Goal: Communication & Community: Answer question/provide support

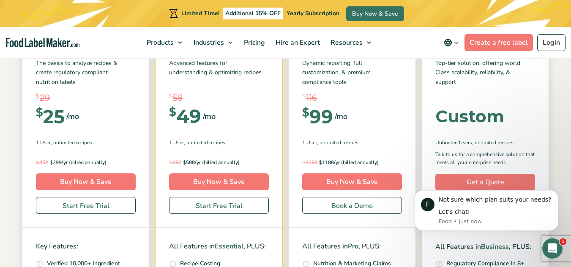
scroll to position [156, 0]
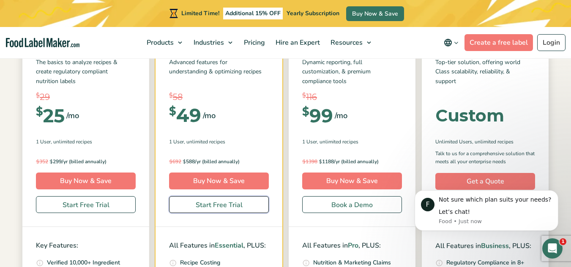
click at [199, 207] on link "Start Free Trial" at bounding box center [219, 204] width 100 height 17
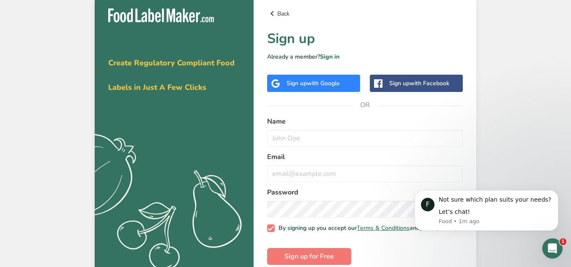
click at [270, 10] on icon at bounding box center [272, 13] width 10 height 15
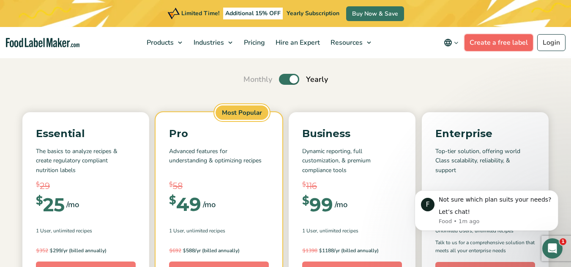
click at [494, 41] on link "Create a free label" at bounding box center [498, 42] width 68 height 17
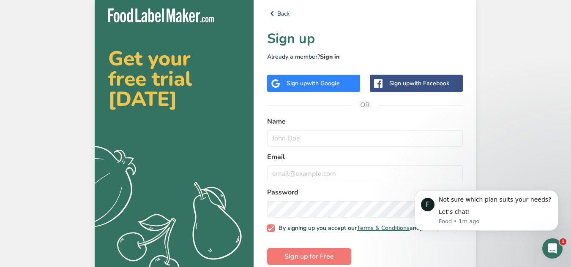
click at [333, 57] on link "Sign in" at bounding box center [329, 57] width 19 height 8
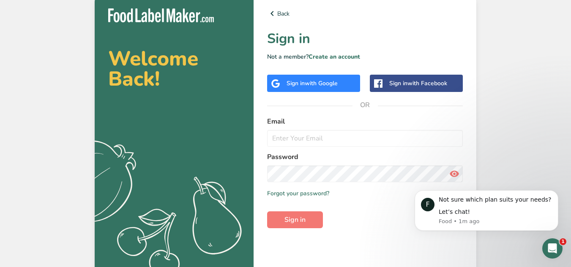
click at [326, 81] on span "with Google" at bounding box center [321, 83] width 33 height 8
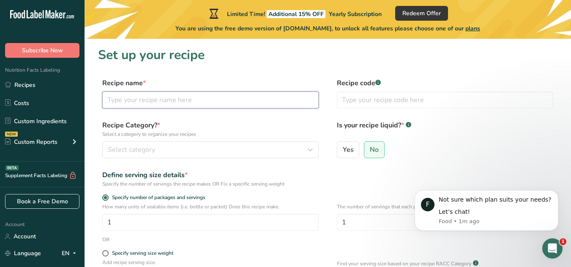
click at [207, 104] on input "text" at bounding box center [210, 100] width 216 height 17
type input "Bread"
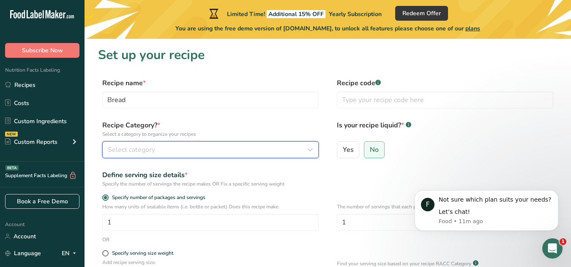
click at [144, 147] on span "Select category" at bounding box center [131, 150] width 47 height 10
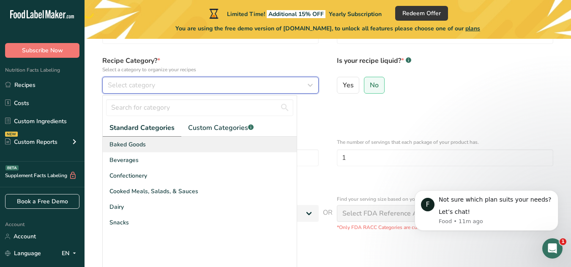
scroll to position [64, 0]
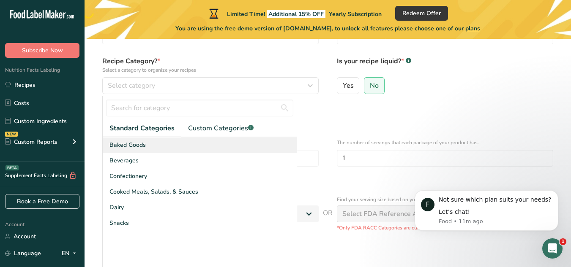
click at [158, 145] on div "Baked Goods" at bounding box center [200, 145] width 194 height 16
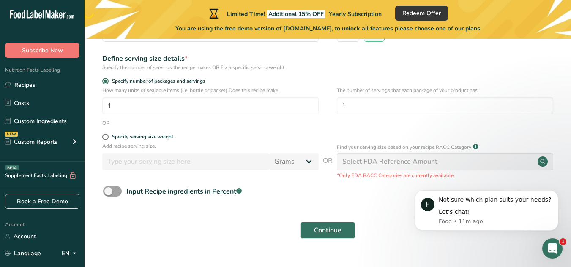
scroll to position [117, 0]
click at [115, 193] on span at bounding box center [112, 191] width 19 height 11
click at [109, 193] on input "Input Recipe ingredients in Percent .a-a{fill:#347362;}.b-a{fill:#fff;}" at bounding box center [105, 190] width 5 height 5
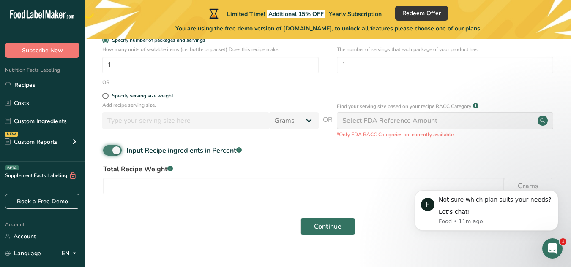
scroll to position [158, 0]
click at [106, 151] on span at bounding box center [112, 150] width 19 height 11
click at [106, 151] on input "Input Recipe ingredients in Percent .a-a{fill:#347362;}.b-a{fill:#fff;}" at bounding box center [105, 149] width 5 height 5
checkbox input "false"
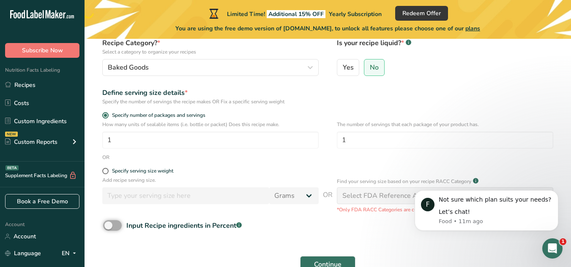
scroll to position [82, 0]
click at [106, 173] on span at bounding box center [105, 172] width 6 height 6
click at [106, 173] on input "Specify serving size weight" at bounding box center [104, 171] width 5 height 5
radio input "true"
radio input "false"
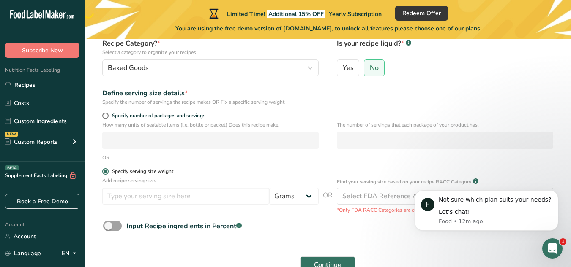
click at [109, 171] on span "Specify serving size weight" at bounding box center [141, 172] width 65 height 6
click at [108, 171] on input "Specify serving size weight" at bounding box center [104, 171] width 5 height 5
click at [107, 116] on span at bounding box center [105, 116] width 6 height 6
click at [107, 116] on input "Specify number of packages and servings" at bounding box center [104, 115] width 5 height 5
radio input "true"
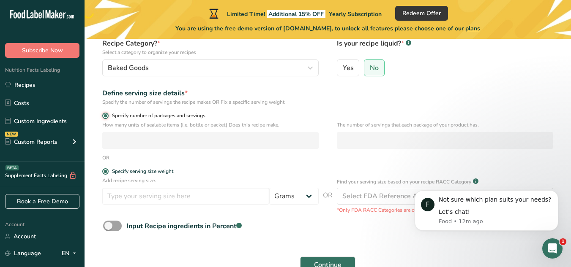
radio input "false"
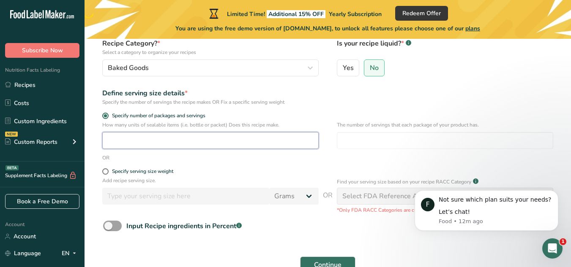
click at [136, 141] on input "number" at bounding box center [210, 140] width 216 height 17
type input "1"
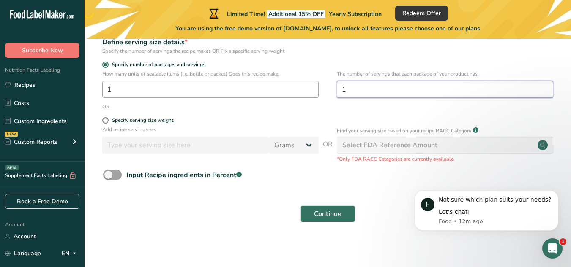
scroll to position [134, 0]
type input "1"
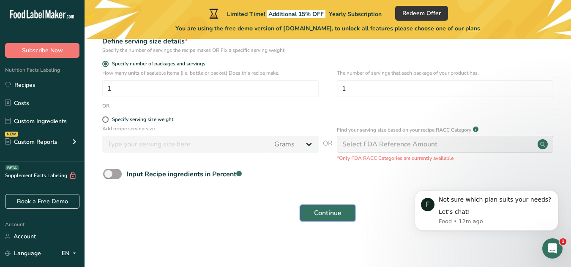
click at [321, 210] on span "Continue" at bounding box center [327, 213] width 27 height 10
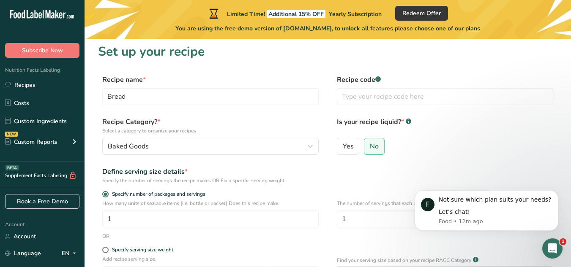
scroll to position [0, 0]
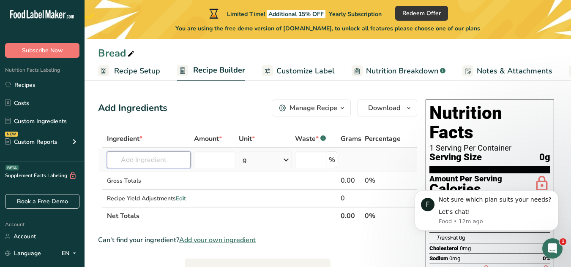
click at [173, 161] on input "text" at bounding box center [149, 160] width 84 height 17
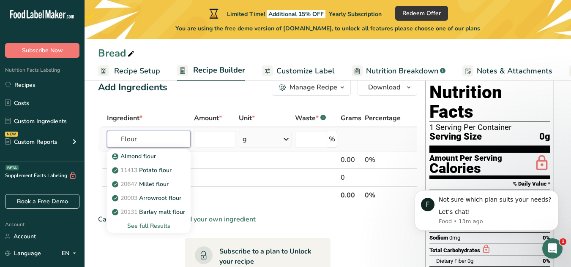
scroll to position [21, 0]
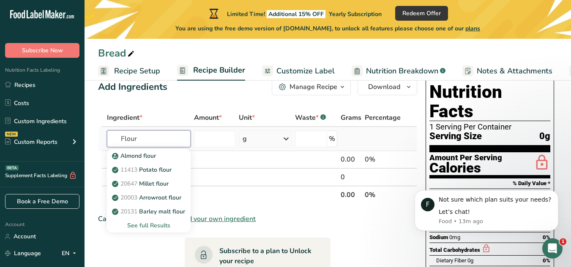
click at [120, 140] on input "Flour" at bounding box center [149, 139] width 84 height 17
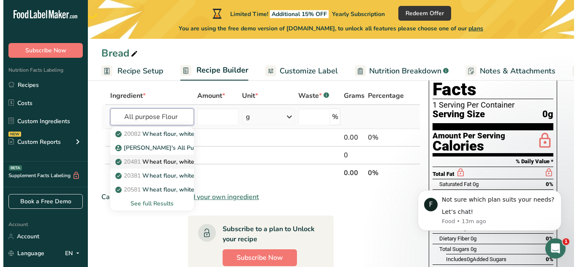
scroll to position [44, 0]
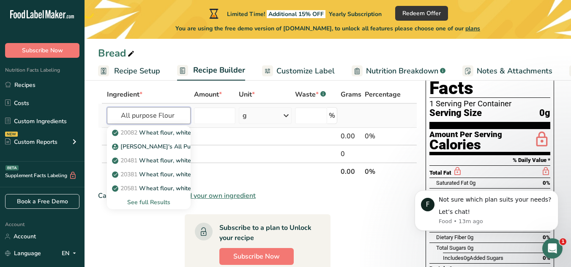
type input "All purpose Flour"
click at [139, 203] on div "See full Results" at bounding box center [149, 202] width 70 height 9
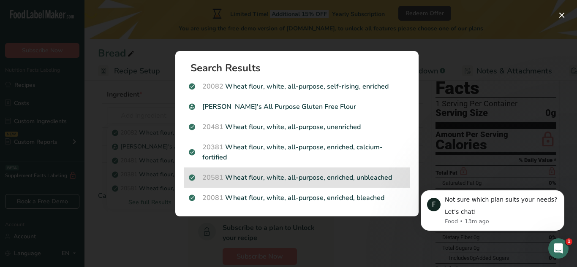
click at [294, 179] on p "20581 Wheat flour, white, all-purpose, enriched, unbleached" at bounding box center [297, 178] width 216 height 10
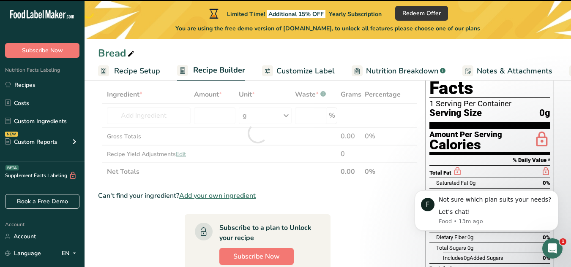
type input "0"
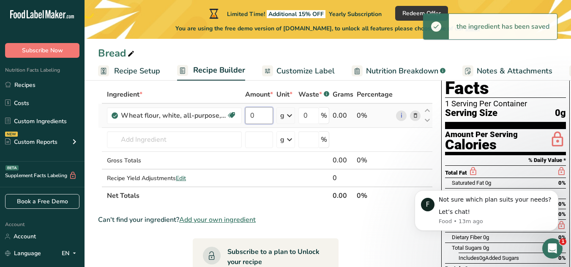
click at [251, 117] on input "0" at bounding box center [259, 115] width 28 height 17
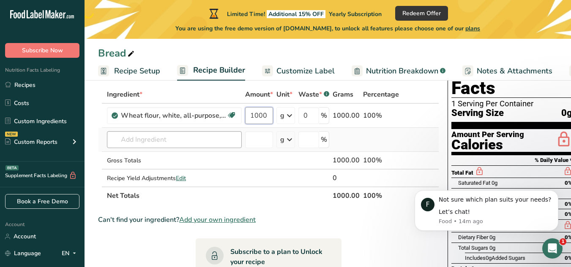
type input "1000"
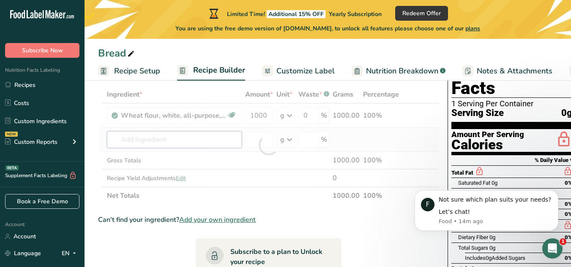
click at [171, 145] on div "Ingredient * Amount * Unit * Waste * .a-a{fill:#347362;}.b-a{fill:#fff;} Grams …" at bounding box center [268, 145] width 341 height 119
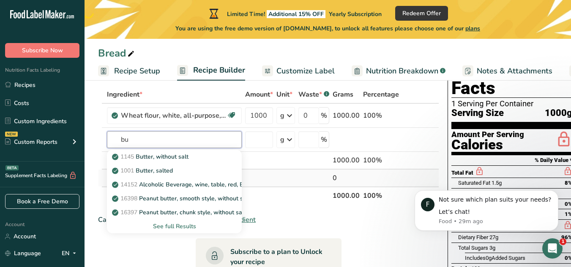
type input "b"
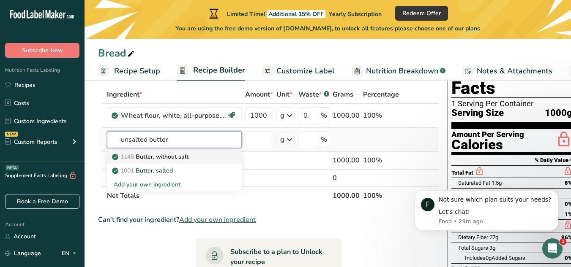
type input "unsalted butter"
click at [177, 161] on p "1145 Butter, without salt" at bounding box center [151, 157] width 75 height 9
type input "Butter, without salt"
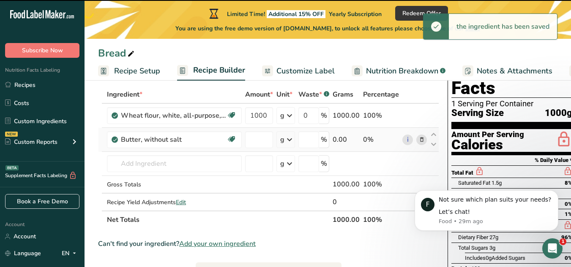
type input "0"
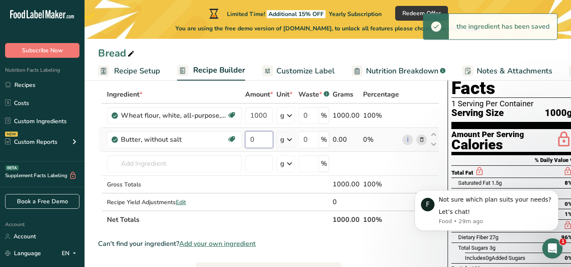
click at [261, 141] on input "0" at bounding box center [259, 139] width 28 height 17
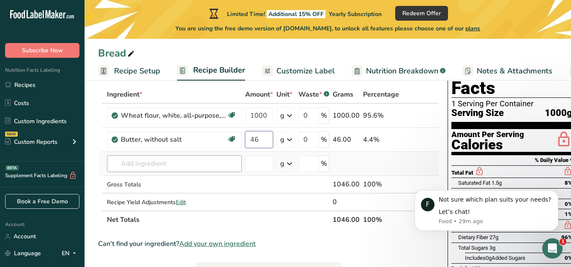
type input "46"
click at [161, 163] on div "Ingredient * Amount * Unit * Waste * .a-a{fill:#347362;}.b-a{fill:#fff;} Grams …" at bounding box center [268, 157] width 341 height 143
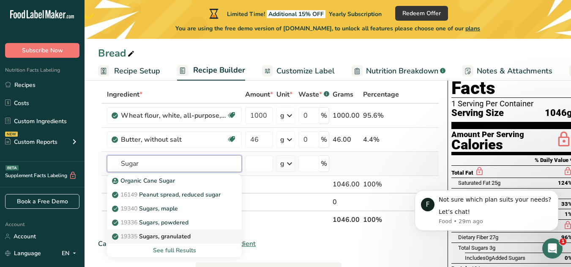
type input "Sugar"
click at [149, 237] on p "19335 Sugars, granulated" at bounding box center [152, 236] width 77 height 9
type input "Sugars, granulated"
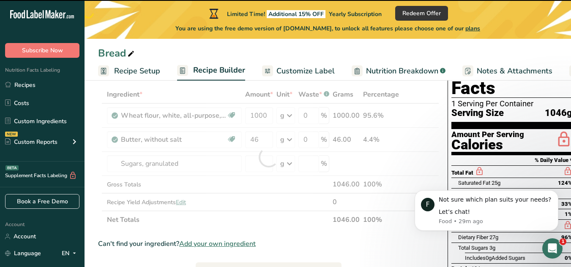
type input "0"
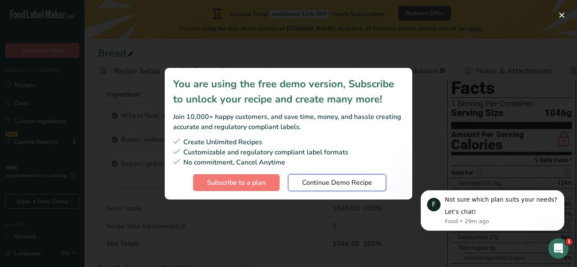
click at [311, 184] on span "Continue Demo Recipe" at bounding box center [337, 183] width 70 height 10
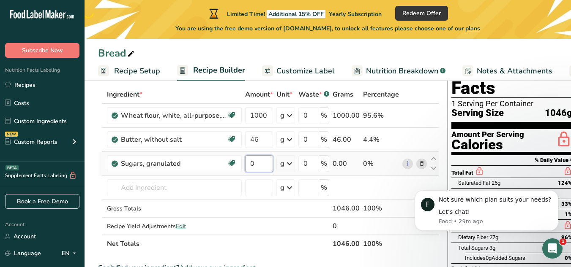
click at [255, 166] on input "0" at bounding box center [259, 163] width 28 height 17
type input "125"
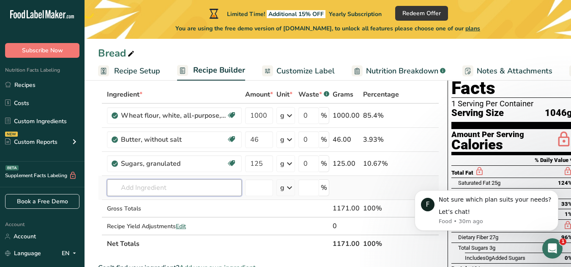
click at [177, 186] on div "Ingredient * Amount * Unit * Waste * .a-a{fill:#347362;}.b-a{fill:#fff;} Grams …" at bounding box center [268, 169] width 341 height 167
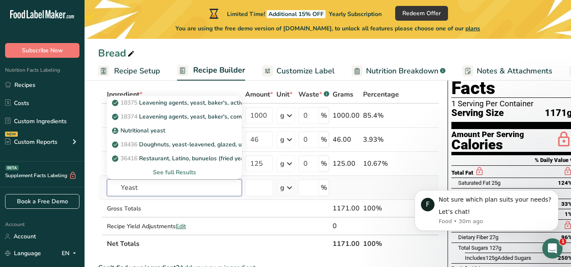
type input "Yeast"
click at [183, 171] on div "See full Results" at bounding box center [174, 172] width 121 height 9
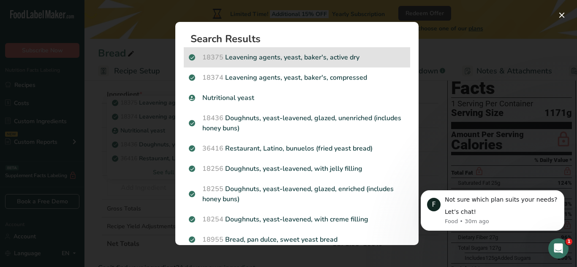
click at [300, 58] on p "18375 Leavening agents, yeast, baker's, active dry" at bounding box center [297, 57] width 216 height 10
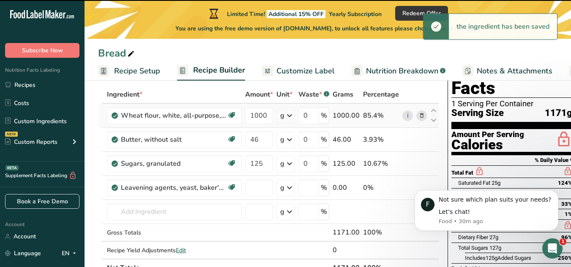
type input "0"
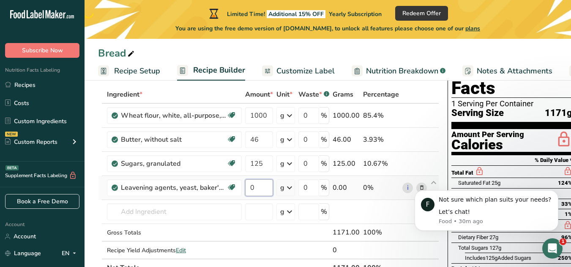
click at [262, 185] on input "0" at bounding box center [259, 188] width 28 height 17
type input "42"
click at [202, 210] on div "Ingredient * Amount * Unit * Waste * .a-a{fill:#347362;}.b-a{fill:#fff;} Grams …" at bounding box center [268, 181] width 341 height 191
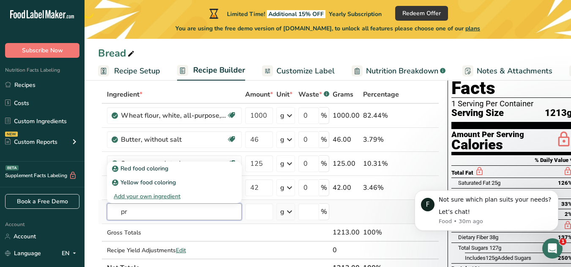
type input "p"
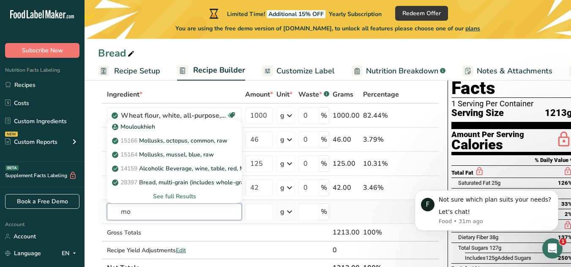
type input "m"
type input "salt"
click at [174, 195] on div "See full Results" at bounding box center [174, 196] width 121 height 9
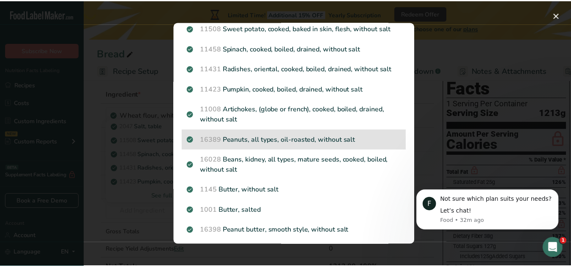
scroll to position [0, 0]
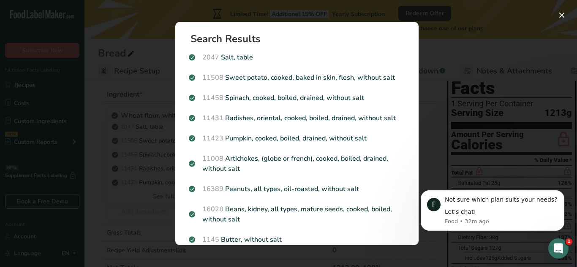
drag, startPoint x: 248, startPoint y: 50, endPoint x: 262, endPoint y: 60, distance: 16.7
click at [251, 52] on div "2047 Salt, table" at bounding box center [297, 57] width 226 height 20
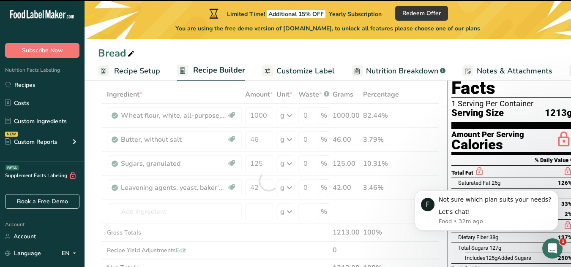
type input "0"
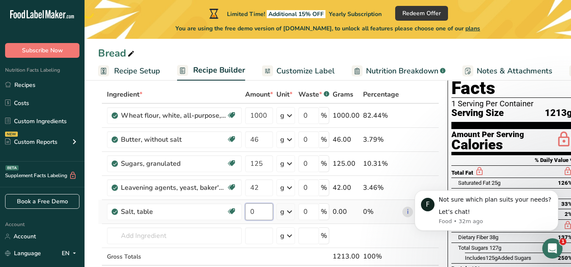
click at [258, 207] on input "0" at bounding box center [259, 212] width 28 height 17
type input "1.5"
click at [284, 213] on div "Ingredient * Amount * Unit * Waste * .a-a{fill:#347362;}.b-a{fill:#fff;} Grams …" at bounding box center [268, 193] width 341 height 215
click at [284, 213] on div "g" at bounding box center [282, 212] width 4 height 10
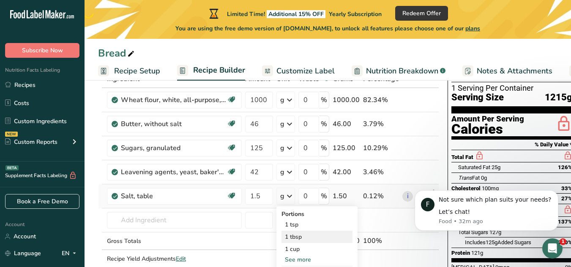
scroll to position [61, 0]
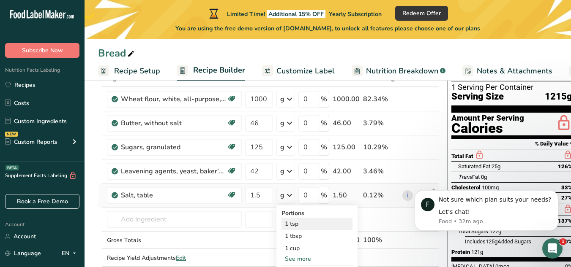
click at [304, 226] on div "1 tsp" at bounding box center [316, 224] width 71 height 12
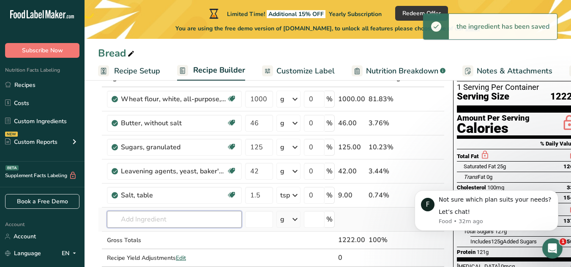
click at [199, 222] on input "text" at bounding box center [174, 219] width 135 height 17
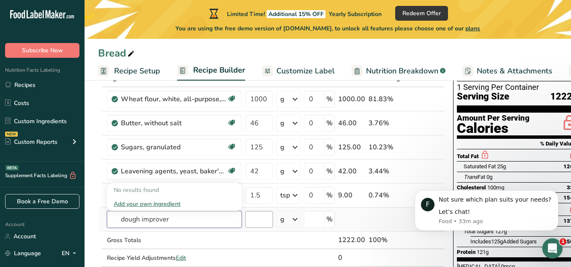
type input "dough improver"
click at [254, 217] on input "number" at bounding box center [259, 219] width 28 height 17
click at [204, 217] on input "text" at bounding box center [174, 219] width 135 height 17
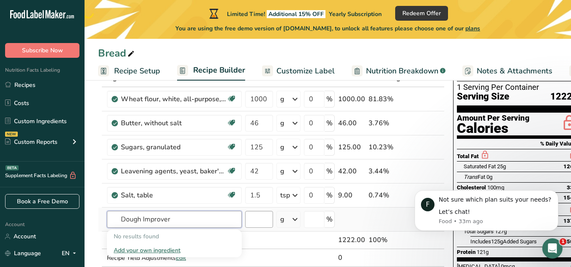
type input "Dough Improver"
click at [256, 220] on input "number" at bounding box center [259, 219] width 28 height 17
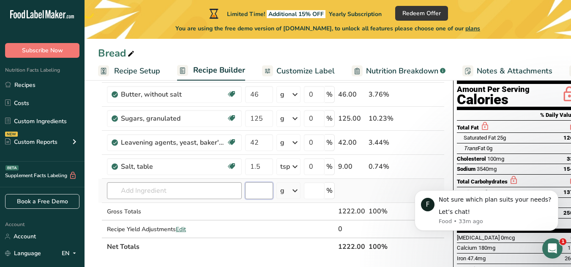
scroll to position [91, 0]
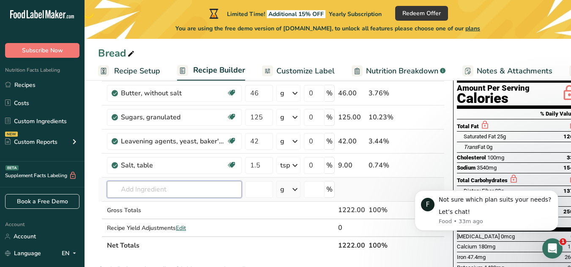
click at [175, 195] on input "text" at bounding box center [174, 189] width 135 height 17
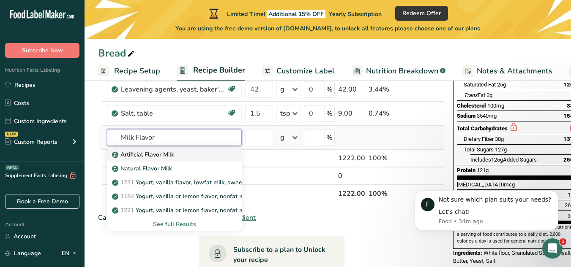
scroll to position [144, 0]
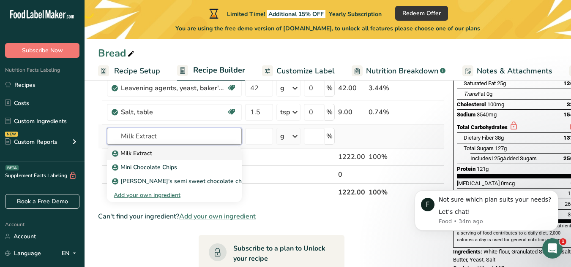
type input "Milk Extract"
click at [173, 158] on link "Milk Extract" at bounding box center [174, 154] width 135 height 14
type input "Milk Extract"
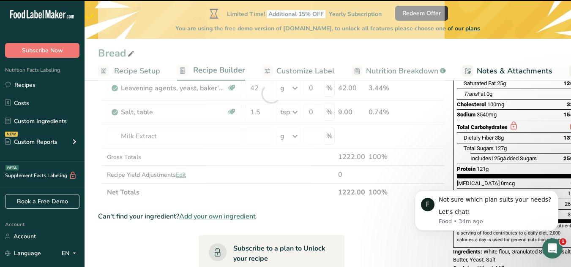
type input "0"
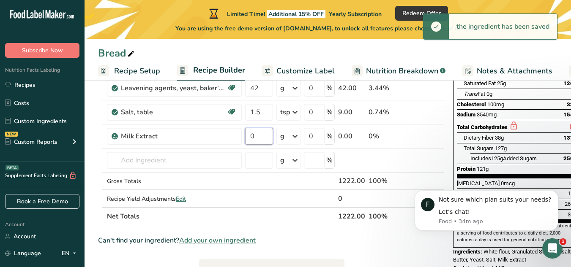
click at [259, 136] on input "0" at bounding box center [259, 136] width 28 height 17
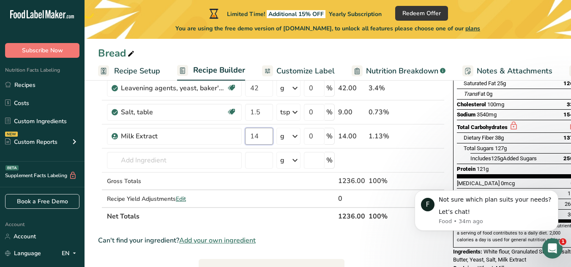
type input "1"
click at [297, 136] on div "Ingredient * Amount * Unit * Waste * .a-a{fill:#347362;}.b-a{fill:#fff;} Grams …" at bounding box center [271, 106] width 346 height 240
click at [294, 137] on icon at bounding box center [295, 136] width 10 height 15
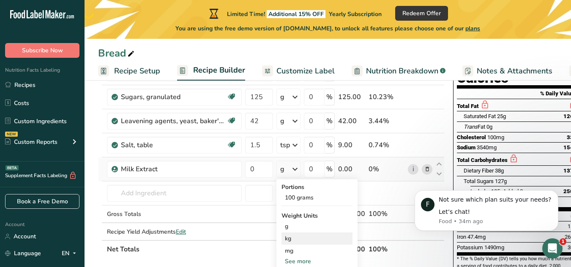
scroll to position [111, 0]
click at [294, 171] on icon at bounding box center [295, 169] width 10 height 15
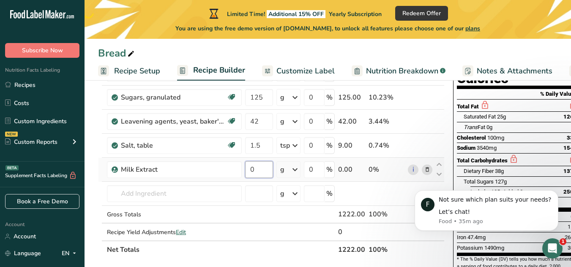
click at [267, 174] on input "0" at bounding box center [259, 169] width 28 height 17
type input "0.25"
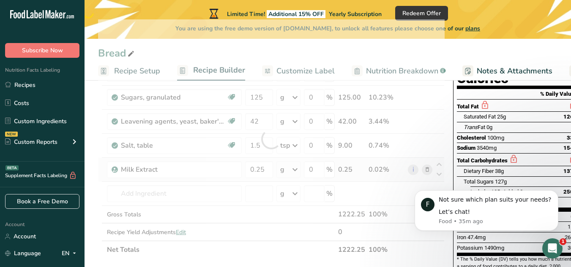
click at [296, 172] on div "Ingredient * Amount * Unit * Waste * .a-a{fill:#347362;}.b-a{fill:#fff;} Grams …" at bounding box center [271, 139] width 346 height 240
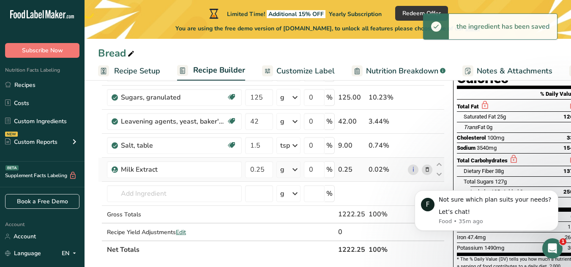
click at [296, 172] on icon at bounding box center [295, 169] width 10 height 15
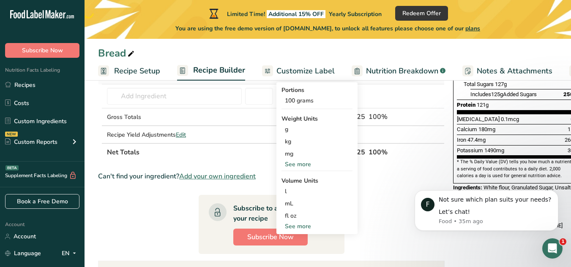
scroll to position [209, 0]
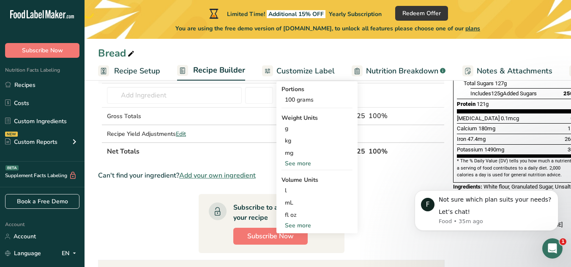
click at [297, 228] on div "See more" at bounding box center [316, 225] width 71 height 9
click at [290, 240] on div "tsp" at bounding box center [317, 239] width 64 height 9
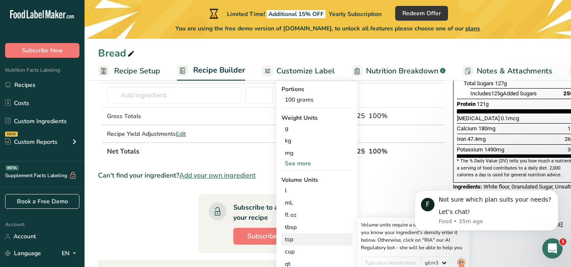
click at [290, 240] on div "tsp" at bounding box center [317, 239] width 64 height 9
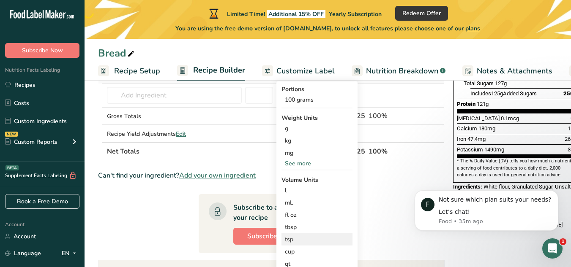
click at [291, 236] on div "tsp" at bounding box center [317, 239] width 64 height 9
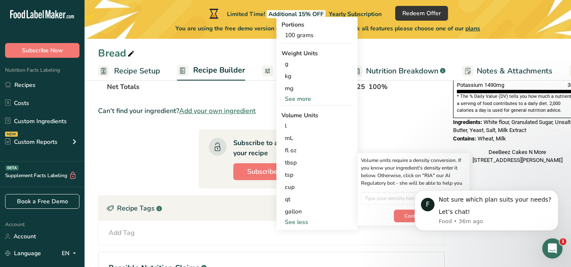
scroll to position [274, 0]
click at [384, 117] on section "Ingredient * Amount * Unit * Waste * .a-a{fill:#347362;}.b-a{fill:#fff;} Grams …" at bounding box center [271, 106] width 346 height 500
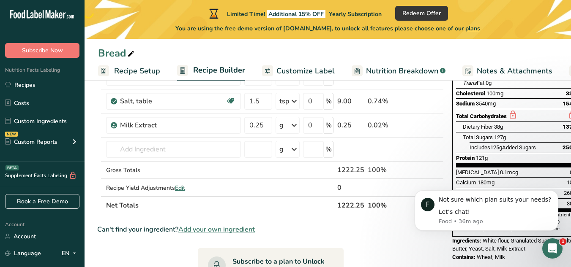
scroll to position [155, 0]
drag, startPoint x: 271, startPoint y: 130, endPoint x: 208, endPoint y: 125, distance: 62.7
click at [208, 125] on tr "Milk Extract 0.25 g Portions 100 grams Weight Units g kg mg See more Volume Uni…" at bounding box center [271, 126] width 346 height 24
click at [292, 127] on div "Ingredient * Amount * Unit * Waste * .a-a{fill:#347362;}.b-a{fill:#fff;} Grams …" at bounding box center [270, 95] width 346 height 240
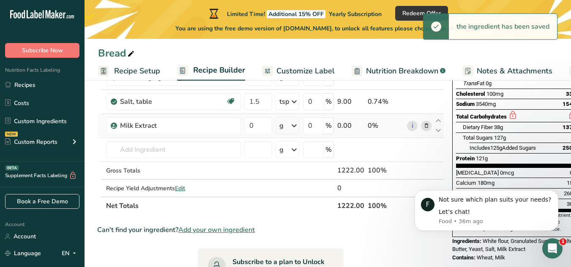
click at [295, 127] on icon at bounding box center [294, 125] width 10 height 15
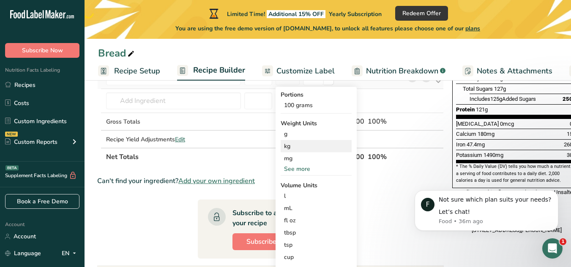
scroll to position [208, 0]
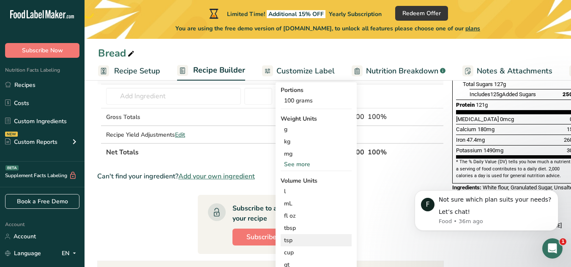
click at [297, 240] on div "tsp" at bounding box center [316, 240] width 64 height 9
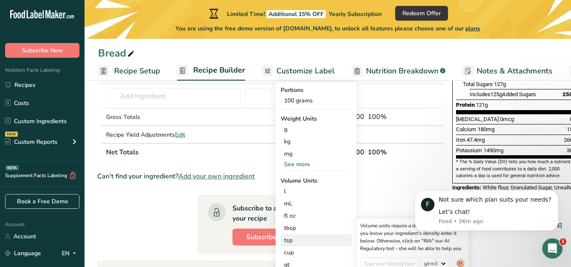
click at [297, 240] on div "tsp" at bounding box center [316, 240] width 64 height 9
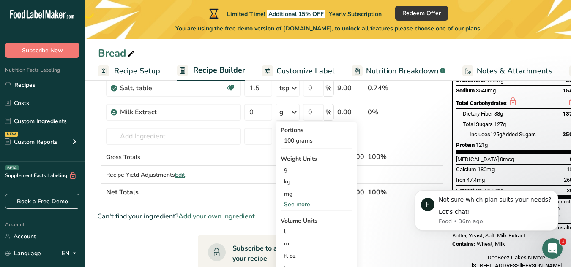
scroll to position [168, 0]
click at [256, 116] on input "0" at bounding box center [258, 112] width 28 height 17
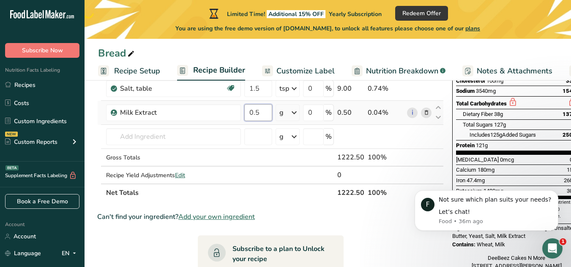
type input "0.5"
click at [291, 115] on div "Ingredient * Amount * Unit * Waste * .a-a{fill:#347362;}.b-a{fill:#fff;} Grams …" at bounding box center [270, 82] width 346 height 240
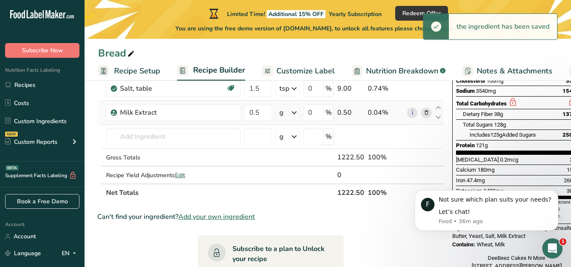
click at [297, 110] on icon at bounding box center [294, 112] width 10 height 15
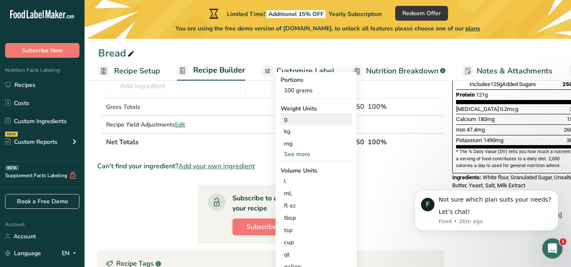
scroll to position [219, 0]
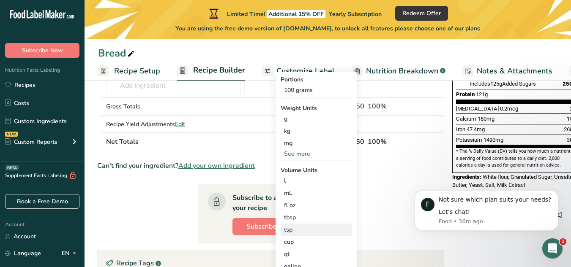
click at [294, 231] on div "tsp" at bounding box center [316, 230] width 64 height 9
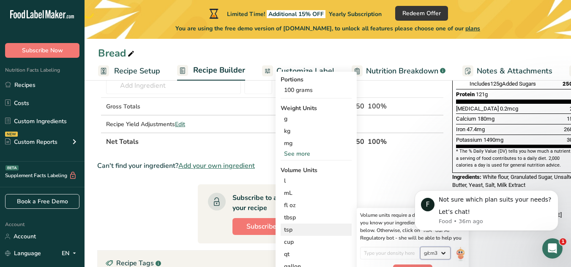
click at [428, 250] on select "lb/ft3 g/cm3" at bounding box center [435, 253] width 30 height 13
click at [409, 255] on input "number" at bounding box center [390, 253] width 60 height 13
type input "1"
click at [394, 164] on div "Can't find your ingredient? Add your own ingredient" at bounding box center [270, 166] width 346 height 10
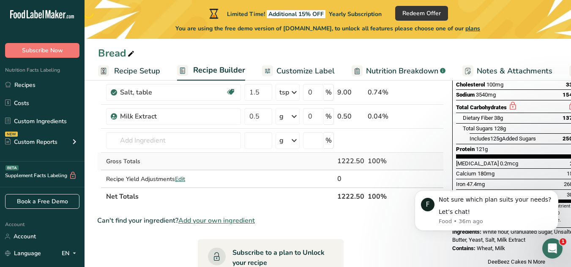
scroll to position [145, 0]
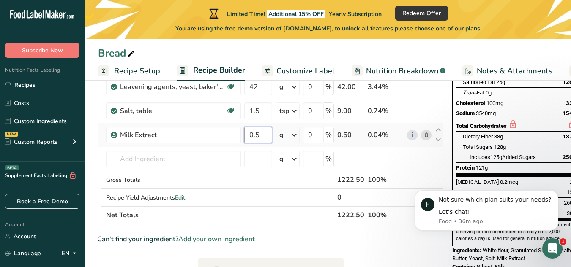
drag, startPoint x: 261, startPoint y: 138, endPoint x: 248, endPoint y: 139, distance: 13.1
click at [248, 139] on input "0.5" at bounding box center [258, 135] width 28 height 17
click at [294, 135] on div "Ingredient * Amount * Unit * Waste * .a-a{fill:#347362;}.b-a{fill:#fff;} Grams …" at bounding box center [270, 105] width 346 height 240
type input "0"
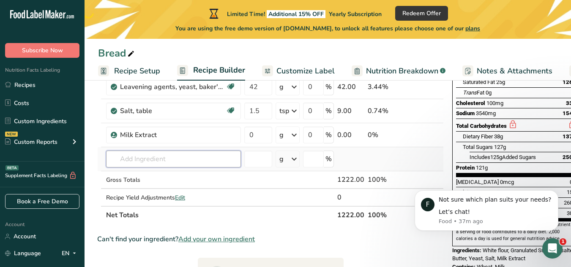
click at [142, 159] on input "text" at bounding box center [173, 159] width 135 height 17
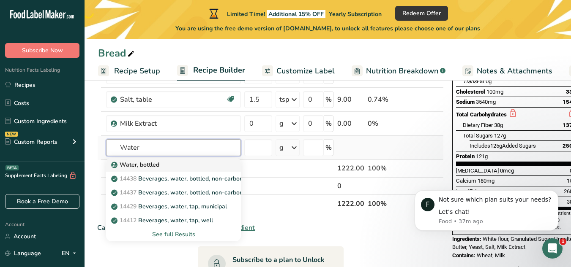
scroll to position [157, 0]
type input "Water"
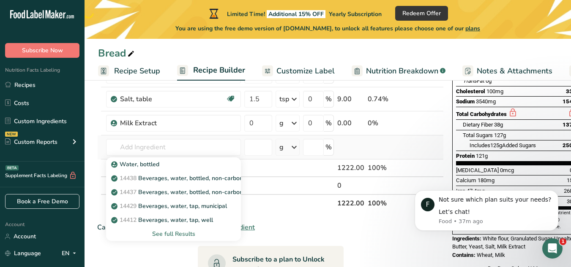
click at [154, 234] on div "See full Results" at bounding box center [173, 234] width 121 height 9
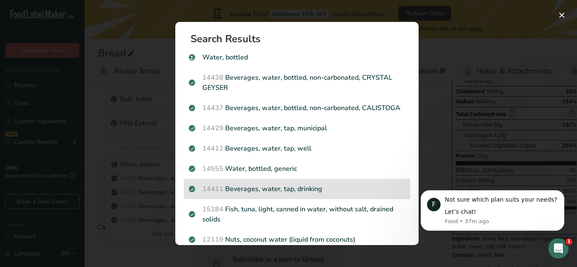
click at [228, 194] on p "14411 Beverages, water, tap, drinking" at bounding box center [297, 189] width 216 height 10
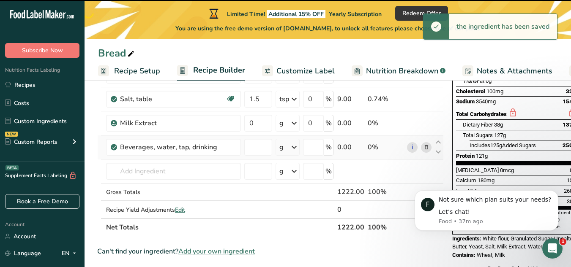
type input "0"
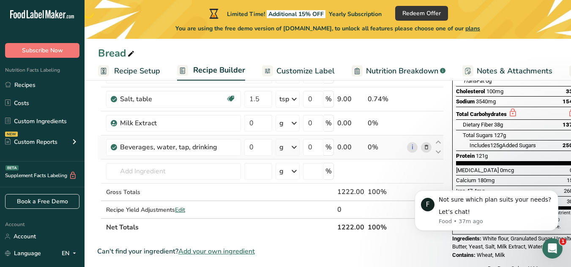
click at [293, 147] on icon at bounding box center [294, 147] width 10 height 15
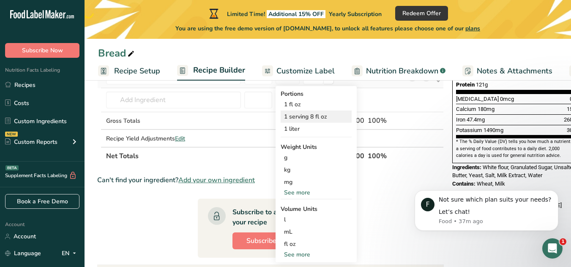
scroll to position [240, 0]
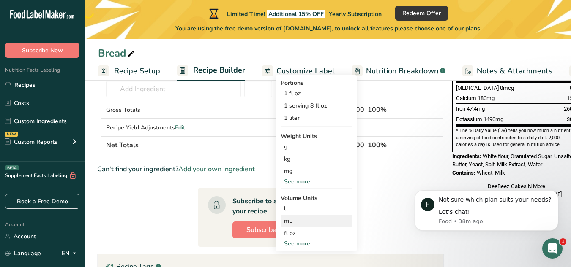
click at [290, 224] on div "mL" at bounding box center [316, 221] width 64 height 9
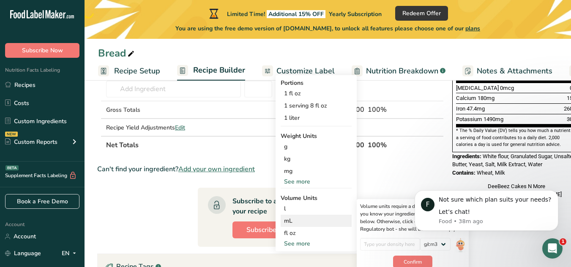
click at [290, 224] on div "mL" at bounding box center [316, 221] width 64 height 9
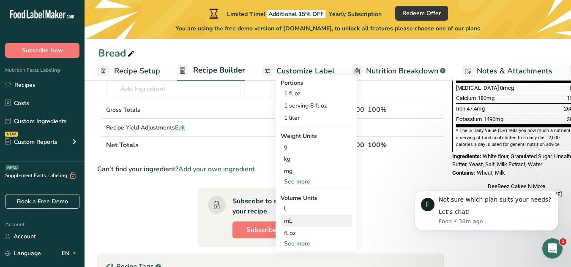
click at [290, 224] on div "mL" at bounding box center [316, 221] width 64 height 9
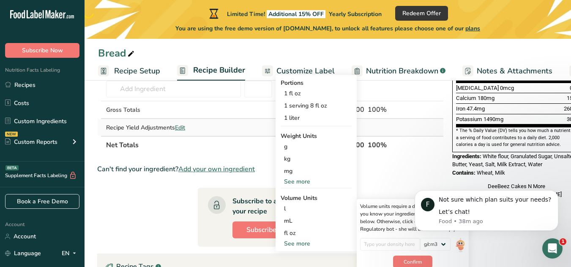
click at [270, 135] on td at bounding box center [258, 127] width 31 height 17
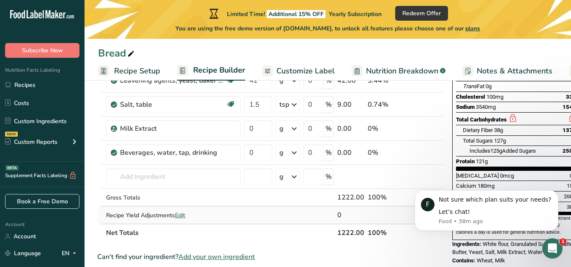
scroll to position [152, 0]
click at [256, 149] on input "0" at bounding box center [258, 152] width 28 height 17
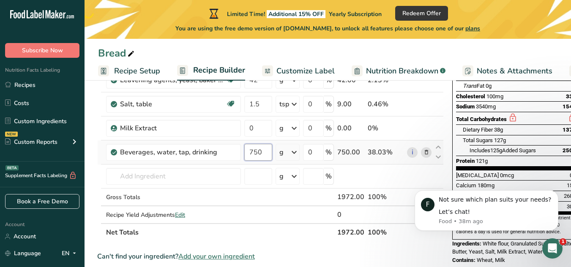
type input "750"
click at [287, 153] on div "Ingredient * Amount * Unit * Waste * .a-a{fill:#347362;}.b-a{fill:#fff;} Grams …" at bounding box center [270, 110] width 346 height 264
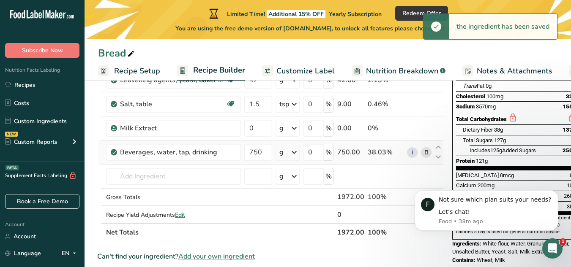
click at [295, 155] on icon at bounding box center [294, 152] width 10 height 15
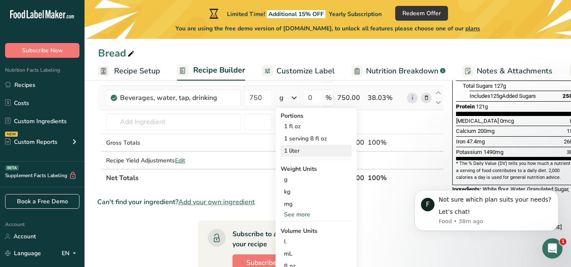
scroll to position [207, 0]
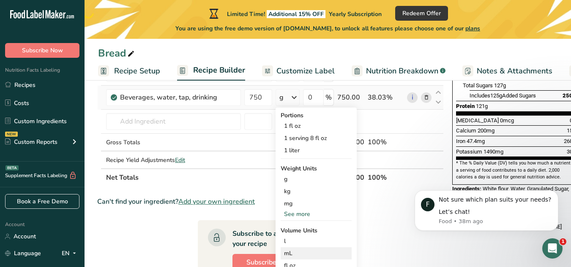
click at [295, 252] on div "mL" at bounding box center [316, 253] width 64 height 9
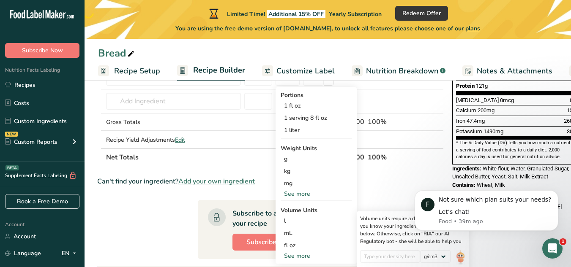
scroll to position [228, 0]
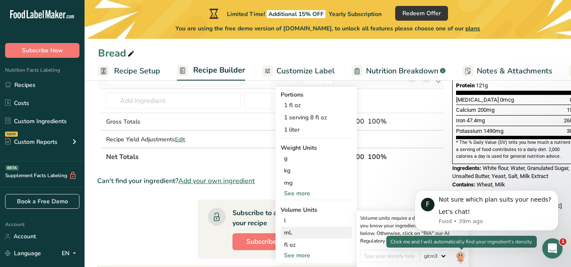
click at [462, 259] on img at bounding box center [459, 257] width 9 height 15
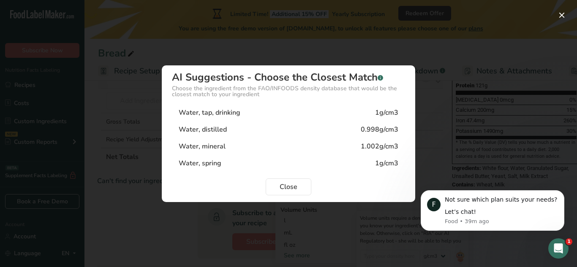
click at [338, 110] on div "Water, tap, drinking 1g/cm3" at bounding box center [288, 112] width 233 height 17
type input "1"
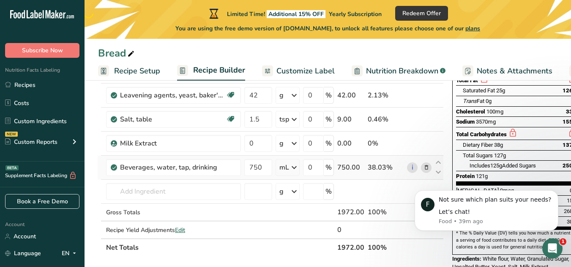
scroll to position [134, 0]
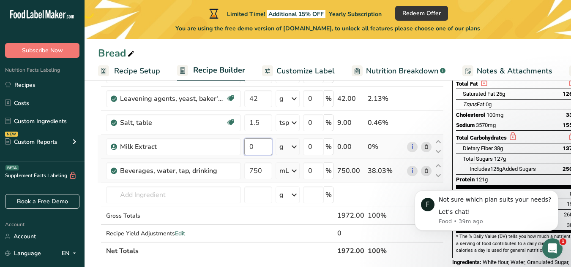
click at [263, 145] on input "0" at bounding box center [258, 147] width 28 height 17
click at [294, 146] on div "Ingredient * Amount * Unit * Waste * .a-a{fill:#347362;}.b-a{fill:#fff;} Grams …" at bounding box center [270, 129] width 346 height 264
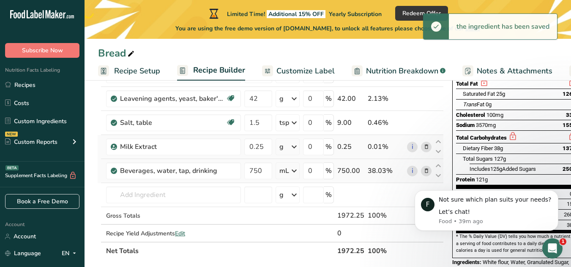
scroll to position [134, 0]
click at [294, 146] on icon at bounding box center [294, 146] width 10 height 15
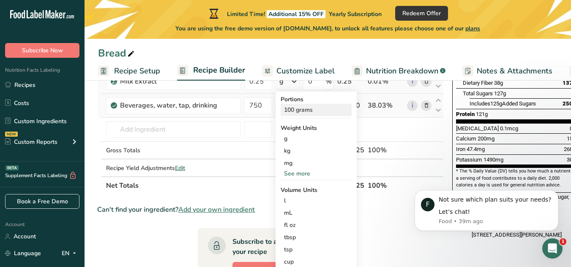
scroll to position [200, 0]
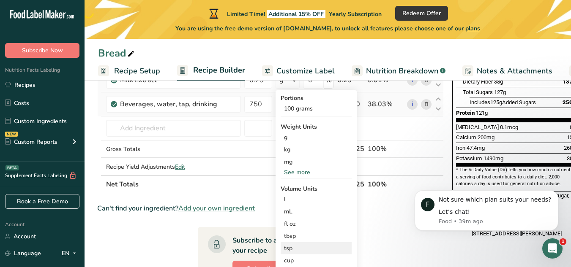
click at [300, 245] on div "tsp" at bounding box center [316, 248] width 64 height 9
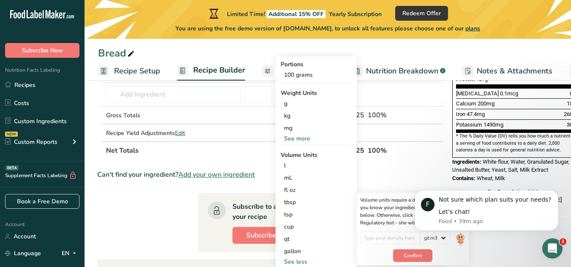
scroll to position [238, 0]
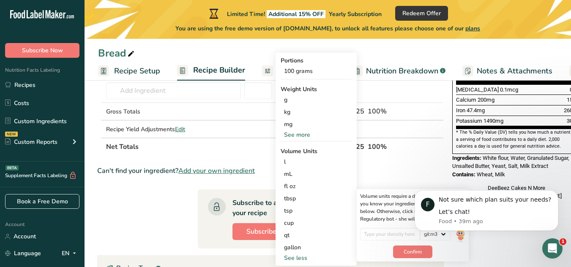
click at [458, 238] on body "F Not sure which plan suits your needs? Let’s chat! Food • 39m ago" at bounding box center [486, 211] width 162 height 60
click at [456, 238] on body "F Not sure which plan suits your needs? Let’s chat! Food • 39m ago" at bounding box center [486, 211] width 162 height 60
click at [420, 254] on span "Confirm" at bounding box center [412, 252] width 18 height 8
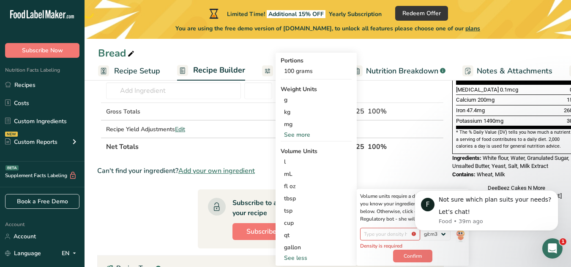
click at [456, 234] on body "F Not sure which plan suits your needs? Let’s chat! Food • 39m ago" at bounding box center [486, 211] width 162 height 60
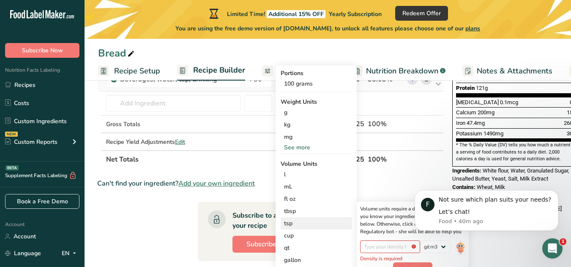
scroll to position [225, 0]
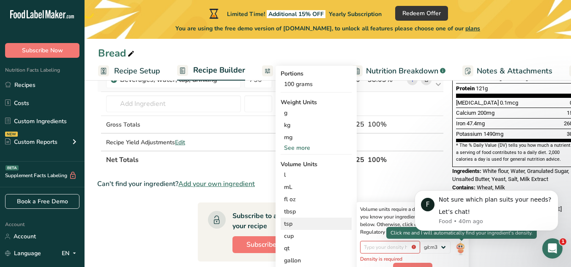
click at [460, 248] on img at bounding box center [459, 248] width 9 height 15
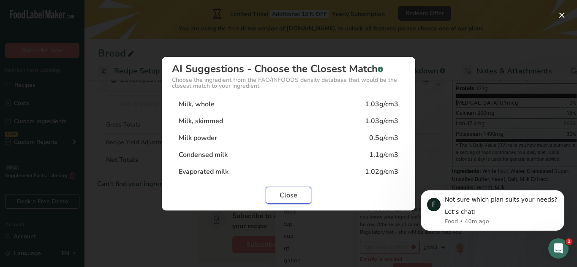
click at [281, 196] on span "Close" at bounding box center [289, 196] width 18 height 10
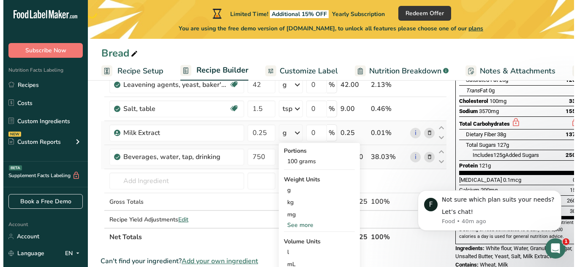
scroll to position [146, 0]
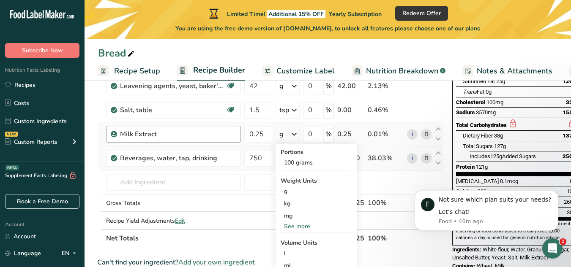
click at [229, 139] on div "Milk Extract" at bounding box center [173, 134] width 135 height 17
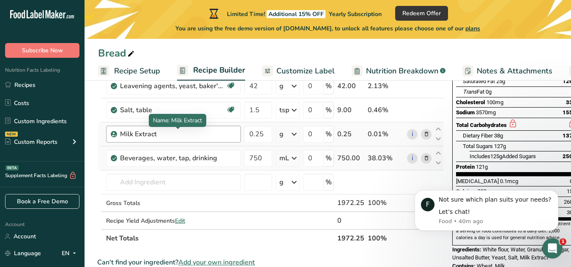
click at [136, 137] on div "Milk Extract" at bounding box center [173, 134] width 106 height 10
click at [135, 134] on div "Milk Extract" at bounding box center [173, 134] width 106 height 10
click at [425, 136] on icon at bounding box center [426, 134] width 6 height 9
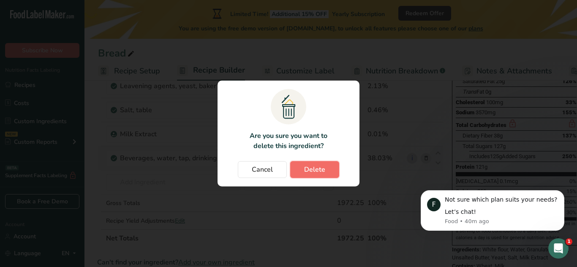
click at [307, 172] on span "Delete" at bounding box center [314, 170] width 21 height 10
type input "750"
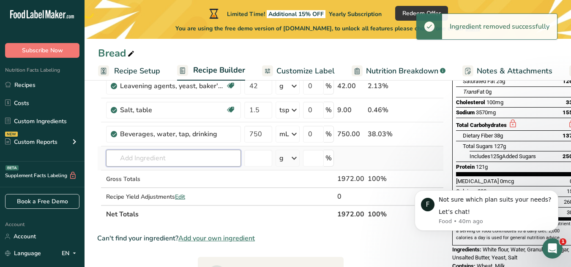
click at [207, 159] on input "text" at bounding box center [173, 158] width 135 height 17
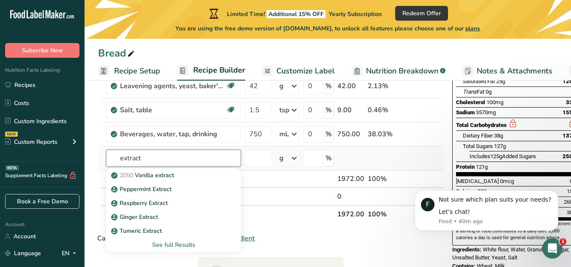
type input "extract"
click at [180, 245] on div "See full Results" at bounding box center [173, 245] width 121 height 9
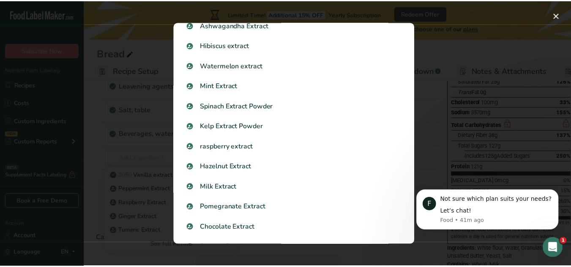
scroll to position [151, 0]
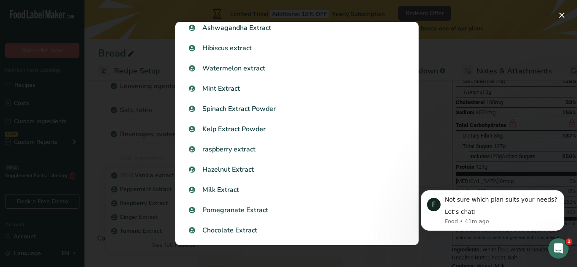
click at [243, 195] on div "Milk Extract" at bounding box center [297, 190] width 226 height 20
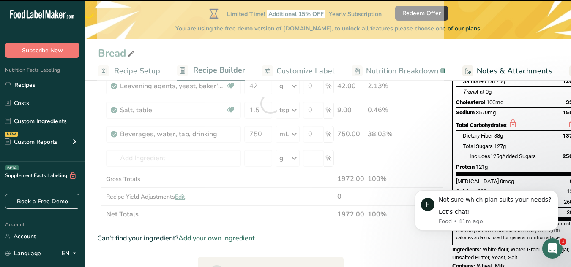
type input "0"
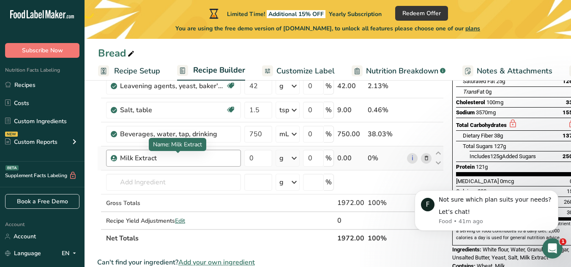
click at [211, 161] on div "Milk Extract" at bounding box center [173, 158] width 106 height 10
click at [138, 162] on div "Milk Extract" at bounding box center [173, 158] width 106 height 10
click at [133, 161] on div "Milk Extract" at bounding box center [173, 158] width 106 height 10
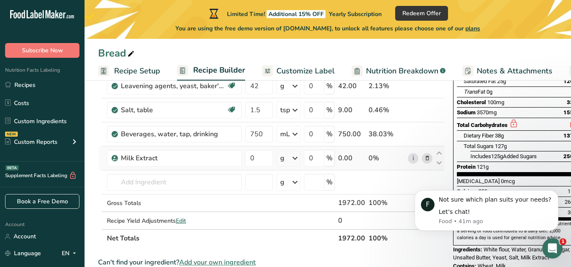
click at [425, 161] on icon at bounding box center [427, 158] width 6 height 9
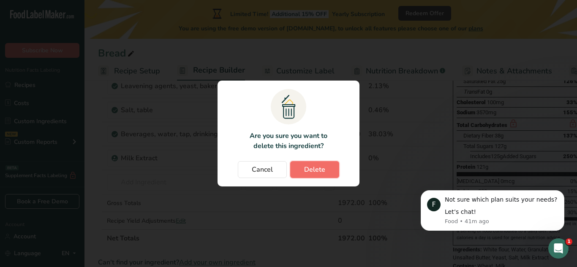
click at [320, 174] on span "Delete" at bounding box center [314, 170] width 21 height 10
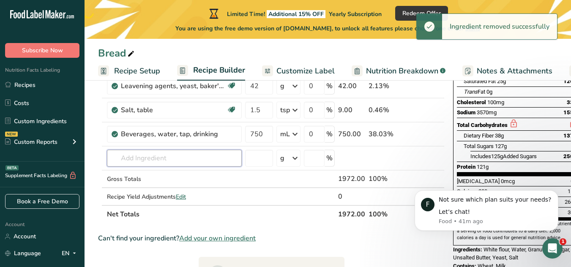
click at [156, 161] on input "text" at bounding box center [174, 158] width 135 height 17
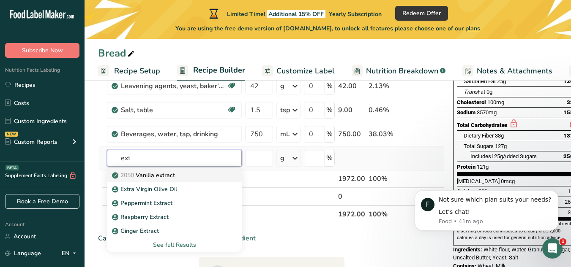
type input "ext"
click at [155, 172] on p "2050 Vanilla extract" at bounding box center [144, 175] width 61 height 9
type input "Vanilla extract"
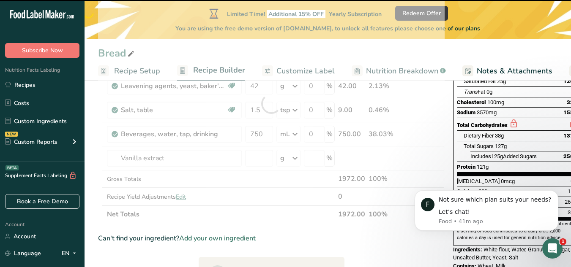
type input "0"
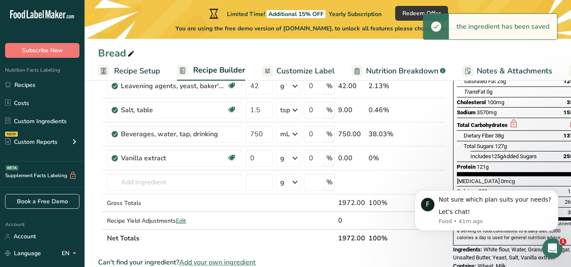
click at [294, 160] on icon at bounding box center [295, 158] width 10 height 15
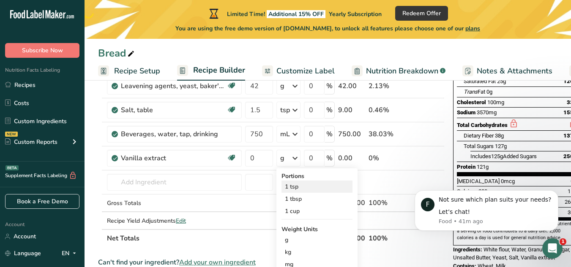
click at [303, 187] on div "1 tsp" at bounding box center [316, 187] width 71 height 12
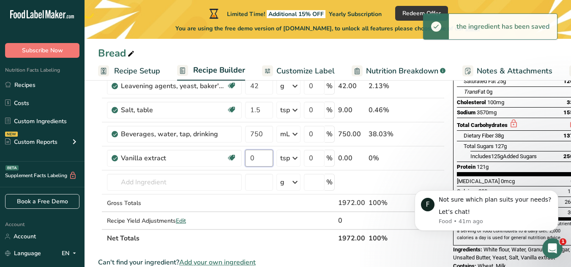
click at [254, 158] on input "0" at bounding box center [259, 158] width 28 height 17
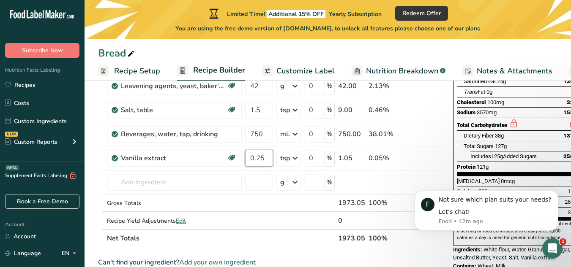
type input "0.25"
click at [436, 154] on div "Ingredient * Amount * Unit * Waste * .a-a{fill:#347362;}.b-a{fill:#fff;} Grams …" at bounding box center [271, 116] width 346 height 264
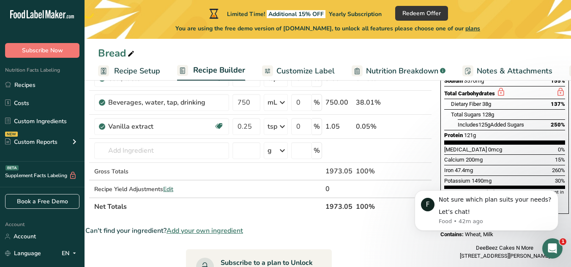
scroll to position [184, 0]
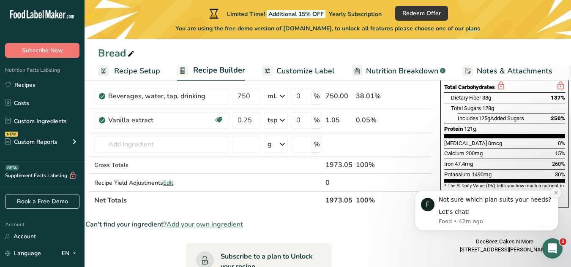
click at [556, 195] on icon "Dismiss notification" at bounding box center [555, 193] width 5 height 5
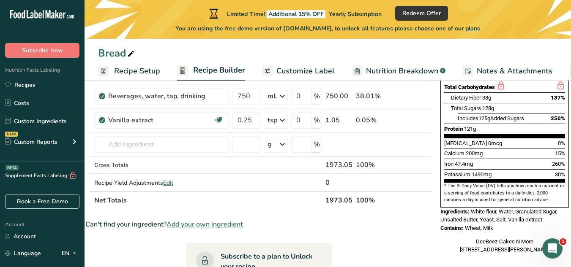
scroll to position [192, 0]
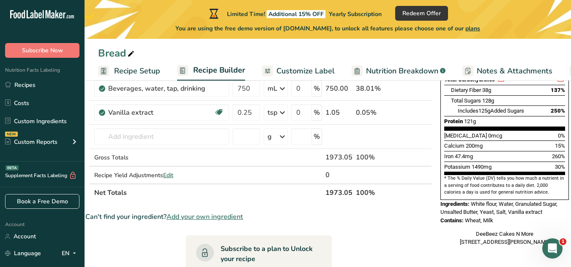
click at [223, 215] on span "Add your own ingredient" at bounding box center [204, 217] width 76 height 10
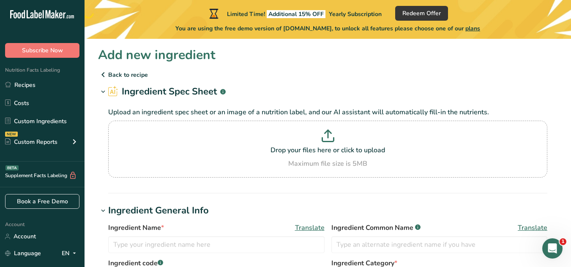
click at [105, 77] on icon at bounding box center [103, 74] width 10 height 15
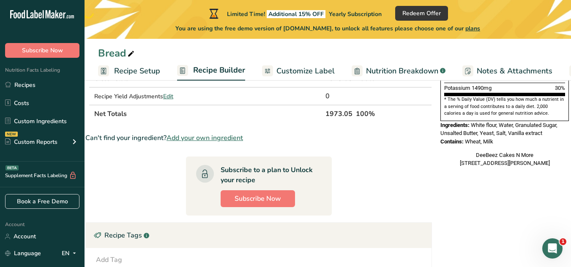
scroll to position [270, 0]
click at [215, 157] on section "Ingredient * Amount * Unit * Waste * .a-a{fill:#347362;}.b-a{fill:#fff;} Grams …" at bounding box center [258, 122] width 346 height 524
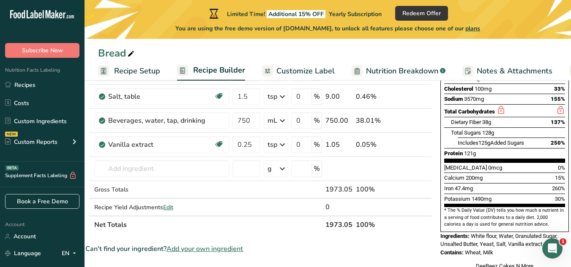
scroll to position [159, 0]
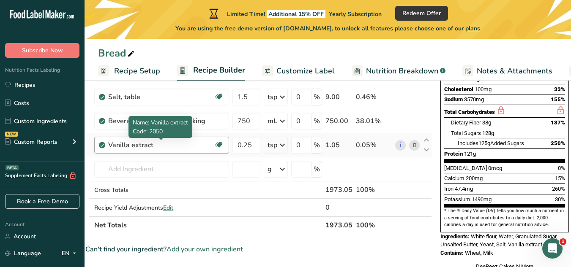
click at [131, 147] on div "Vanilla extract" at bounding box center [161, 145] width 106 height 10
drag, startPoint x: 131, startPoint y: 147, endPoint x: 99, endPoint y: 152, distance: 32.1
click at [99, 152] on div "Vanilla extract Dairy free Gluten free Vegan Vegetarian Soy free" at bounding box center [161, 145] width 135 height 17
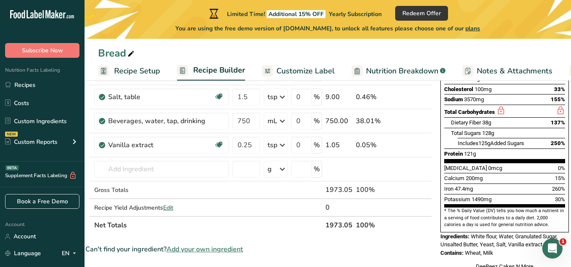
click at [261, 229] on th "Net Totals" at bounding box center [208, 225] width 231 height 18
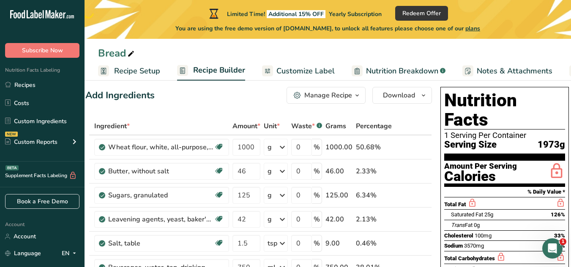
scroll to position [0, 0]
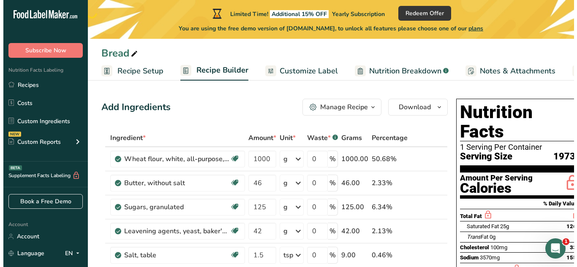
scroll to position [4, 0]
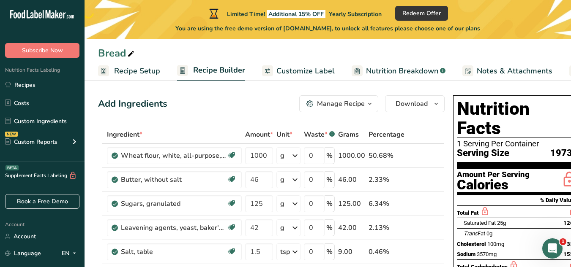
click at [478, 29] on span "plans" at bounding box center [472, 29] width 15 height 8
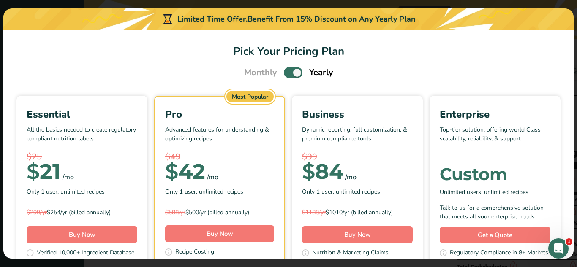
click at [478, 30] on section "Pick Your Pricing Plan Monthly Yearly Essential All the basics needed to create…" at bounding box center [288, 144] width 570 height 229
drag, startPoint x: 478, startPoint y: 29, endPoint x: 404, endPoint y: 77, distance: 88.6
click at [404, 77] on div "Limited Time Offer. Benefit From 15% Discount on Any Yearly Plan Pick Your Pric…" at bounding box center [288, 133] width 570 height 251
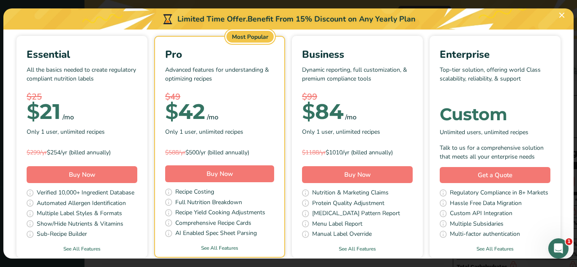
scroll to position [0, 0]
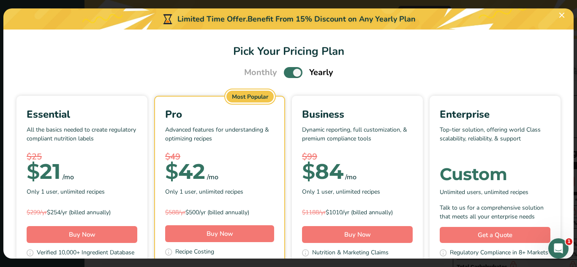
click at [274, 170] on div "$ 42 /mo" at bounding box center [219, 172] width 109 height 17
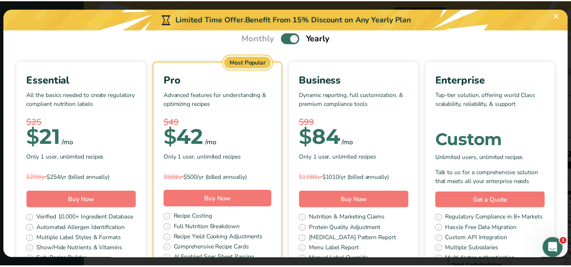
scroll to position [41, 0]
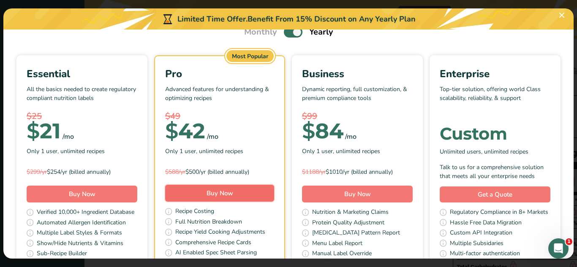
click at [233, 194] on span "Buy Now" at bounding box center [220, 193] width 27 height 8
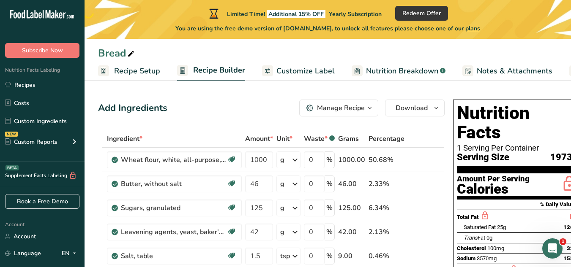
click at [478, 29] on span "plans" at bounding box center [472, 29] width 15 height 8
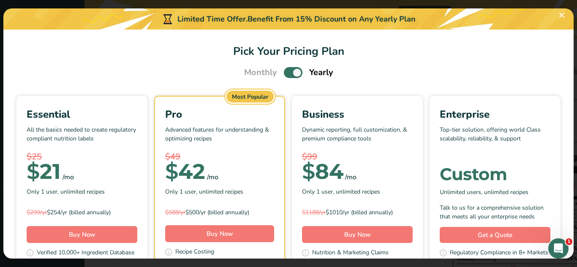
click at [289, 72] on span "Pick Your Pricing Plan Modal" at bounding box center [293, 72] width 19 height 11
click at [289, 72] on input "Pick Your Pricing Plan Modal" at bounding box center [286, 72] width 5 height 5
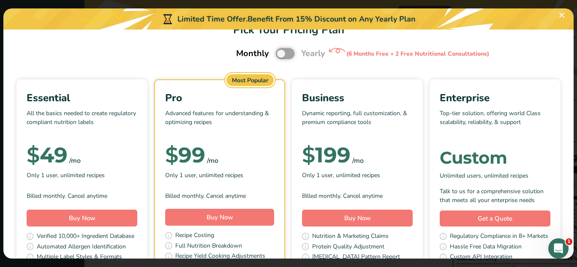
scroll to position [19, 0]
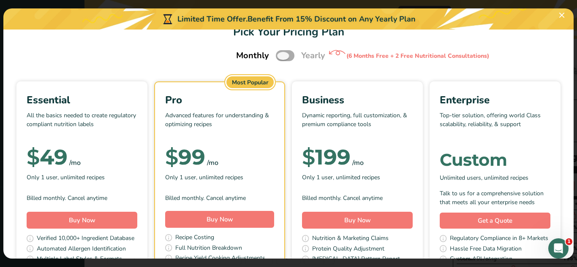
click at [286, 57] on span "Pick Your Pricing Plan Modal" at bounding box center [285, 55] width 19 height 11
click at [281, 57] on input "Pick Your Pricing Plan Modal" at bounding box center [278, 55] width 5 height 5
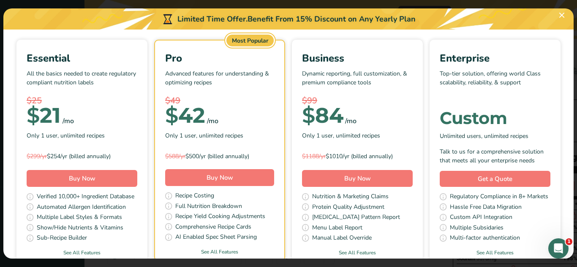
scroll to position [0, 0]
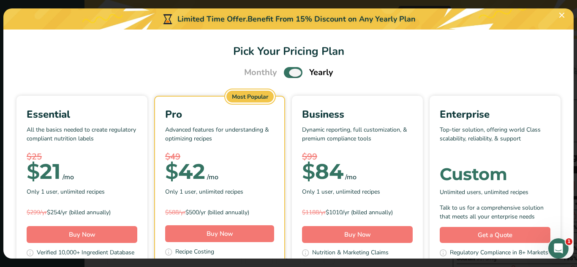
click at [289, 74] on span "Pick Your Pricing Plan Modal" at bounding box center [293, 72] width 19 height 11
click at [289, 74] on input "Pick Your Pricing Plan Modal" at bounding box center [286, 72] width 5 height 5
checkbox input "false"
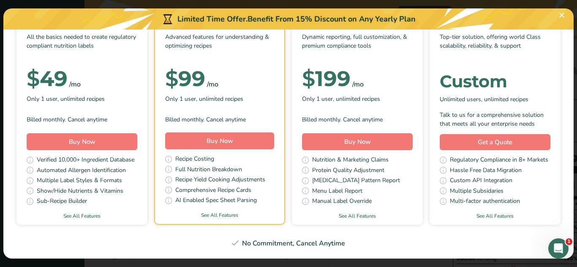
scroll to position [133, 0]
click at [283, 212] on link "See All Features" at bounding box center [219, 216] width 129 height 8
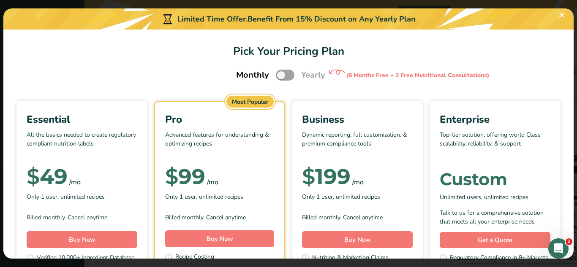
scroll to position [0, 0]
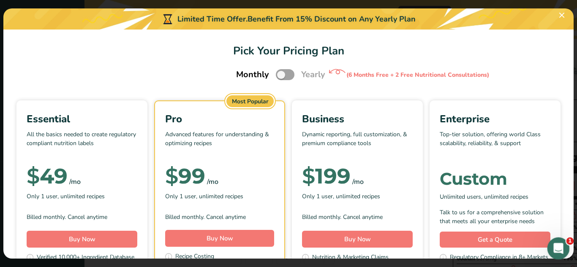
click at [556, 245] on icon "Open Intercom Messenger" at bounding box center [558, 248] width 14 height 14
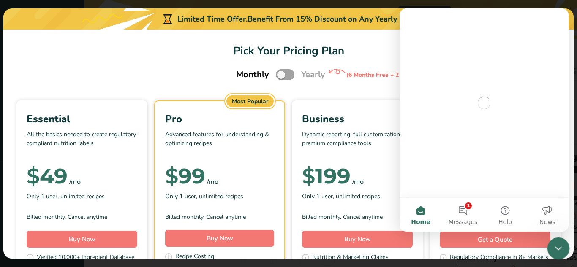
scroll to position [0, 0]
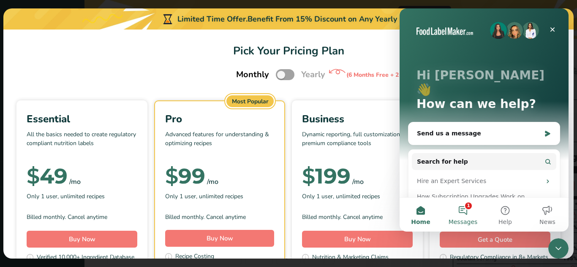
click at [466, 213] on button "1 Messages" at bounding box center [463, 215] width 42 height 34
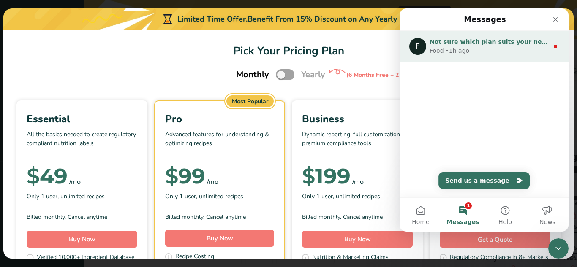
click at [490, 45] on span "Not sure which plan suits your needs? Let’s chat!" at bounding box center [512, 41] width 165 height 7
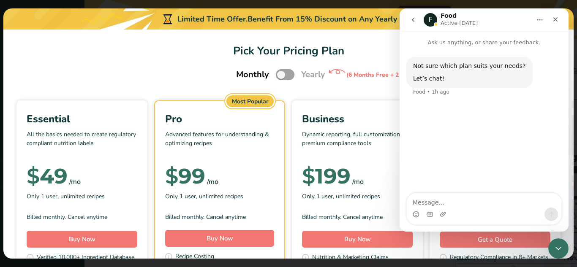
click at [432, 204] on textarea "Message…" at bounding box center [484, 201] width 155 height 14
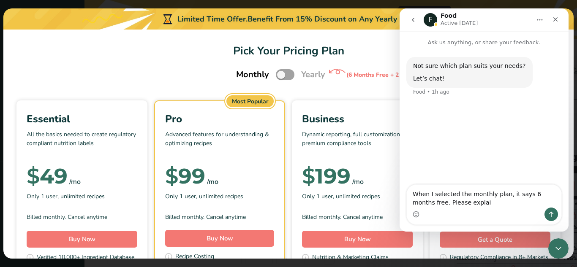
type textarea "When I selected the monthly plan, it says 6 months free. Please explain"
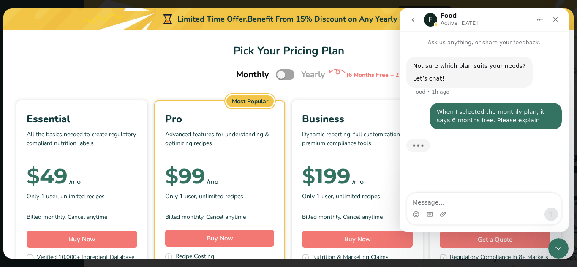
click at [215, 48] on h1 "Pick Your Pricing Plan" at bounding box center [289, 51] width 550 height 16
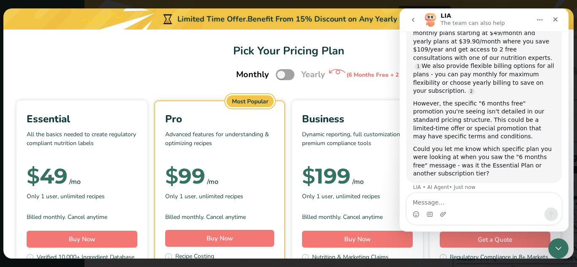
scroll to position [112, 0]
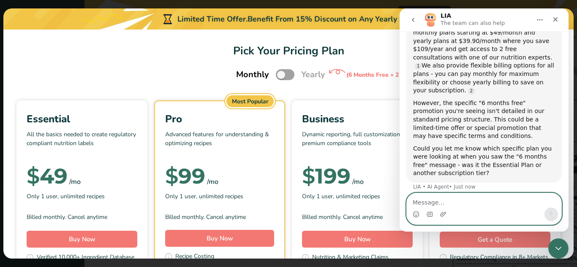
click at [460, 198] on textarea "Message…" at bounding box center [484, 201] width 155 height 14
type textarea "The pro plan"
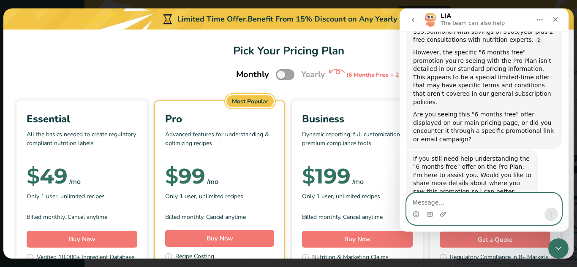
scroll to position [364, 0]
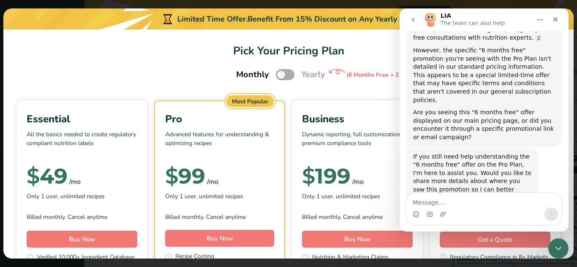
click at [286, 77] on span "Pick Your Pricing Plan Modal" at bounding box center [285, 74] width 19 height 11
click at [281, 77] on input "Pick Your Pricing Plan Modal" at bounding box center [278, 74] width 5 height 5
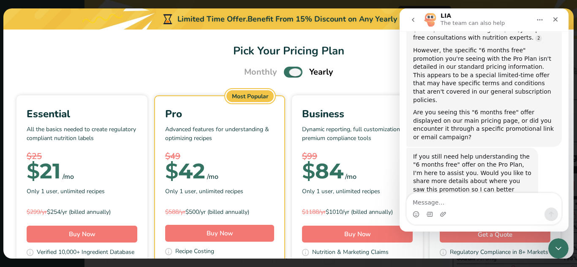
click at [286, 77] on span "Pick Your Pricing Plan Modal" at bounding box center [293, 72] width 19 height 11
click at [286, 75] on input "Pick Your Pricing Plan Modal" at bounding box center [286, 72] width 5 height 5
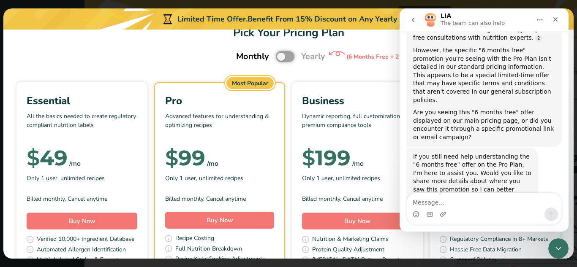
scroll to position [0, 0]
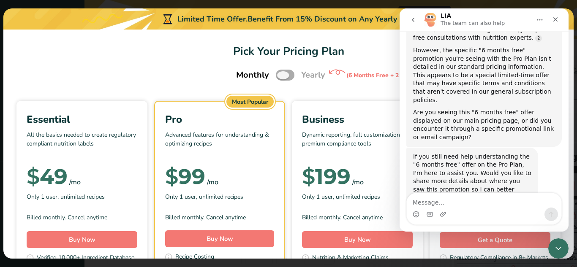
click at [282, 73] on span "Pick Your Pricing Plan Modal" at bounding box center [285, 75] width 19 height 11
click at [281, 73] on input "Pick Your Pricing Plan Modal" at bounding box center [278, 75] width 5 height 5
checkbox input "true"
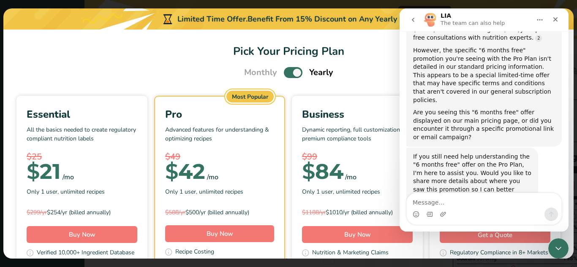
click at [420, 211] on div "Intercom messenger" at bounding box center [484, 215] width 155 height 14
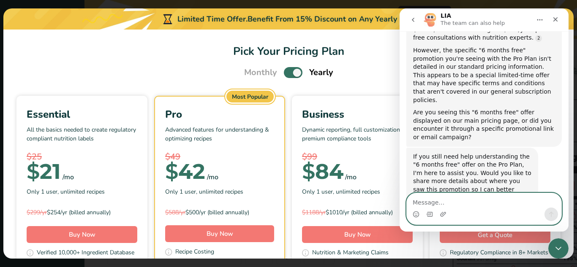
click at [423, 200] on textarea "Message…" at bounding box center [484, 201] width 155 height 14
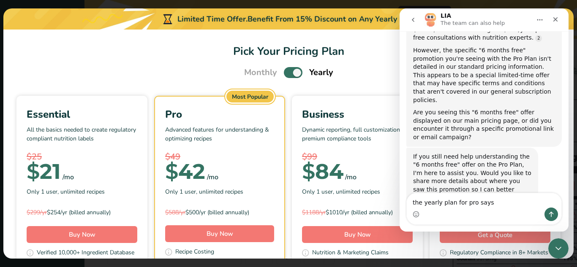
click at [402, 198] on div "the yearly plan for pro says the yearly plan for pro says" at bounding box center [484, 209] width 169 height 32
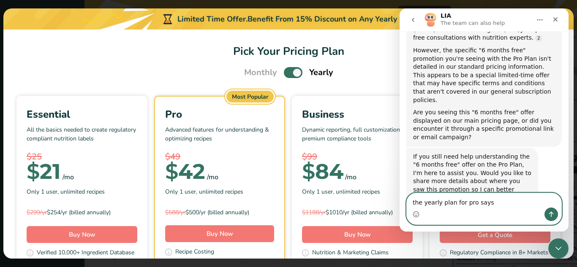
click at [495, 202] on textarea "the yearly plan for pro says" at bounding box center [484, 201] width 155 height 14
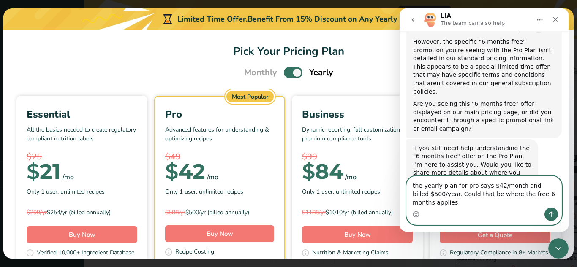
scroll to position [381, 0]
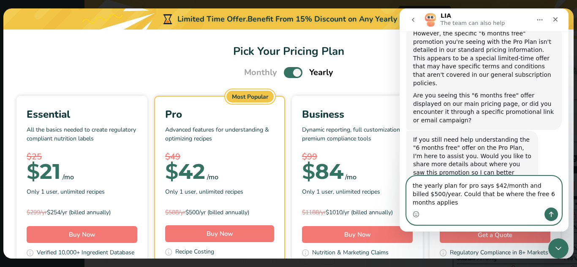
type textarea "the yearly plan for pro says $42/month and billed $500/year. Could that be wher…"
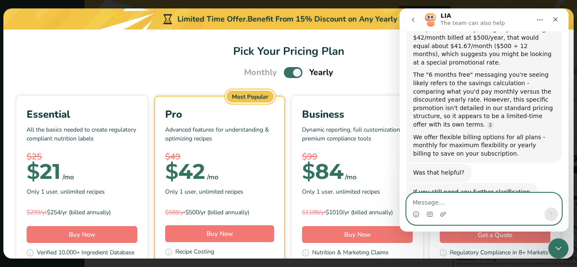
scroll to position [653, 0]
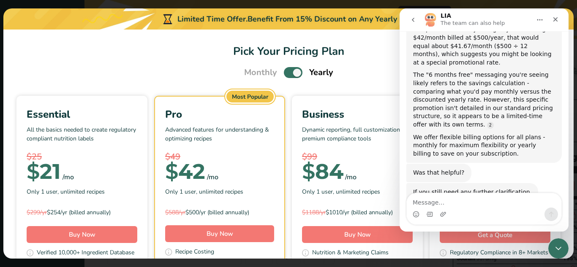
drag, startPoint x: 490, startPoint y: 88, endPoint x: 500, endPoint y: 76, distance: 15.6
click at [500, 76] on div "The "6 months free" messaging you're seeing likely refers to the savings calcul…" at bounding box center [484, 100] width 142 height 58
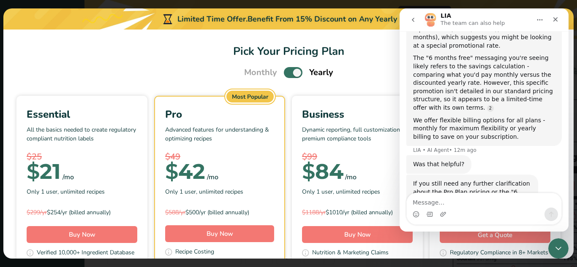
scroll to position [672, 0]
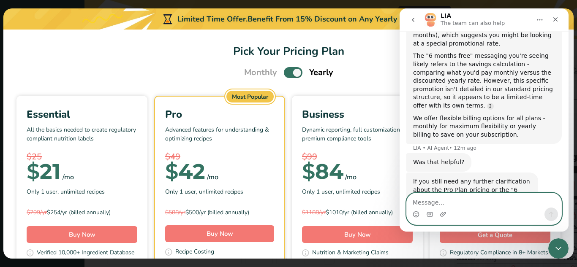
click at [450, 204] on textarea "Message…" at bounding box center [484, 201] width 155 height 14
type textarea "Thank you"
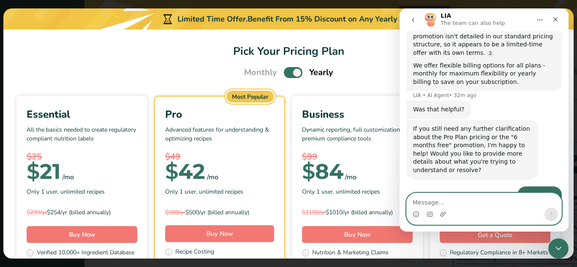
scroll to position [739, 0]
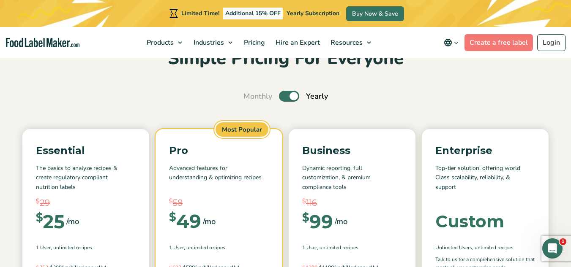
scroll to position [51, 0]
click at [290, 99] on label "Toggle" at bounding box center [289, 95] width 20 height 11
click at [251, 99] on input "Toggle" at bounding box center [247, 95] width 5 height 5
checkbox input "false"
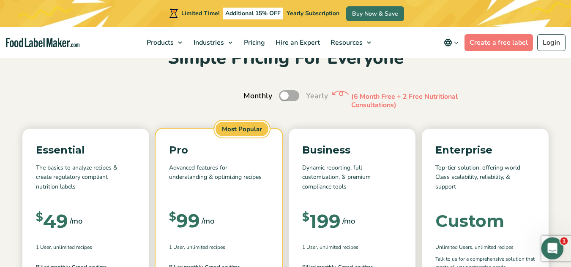
click at [557, 244] on div "Open Intercom Messenger" at bounding box center [551, 248] width 28 height 28
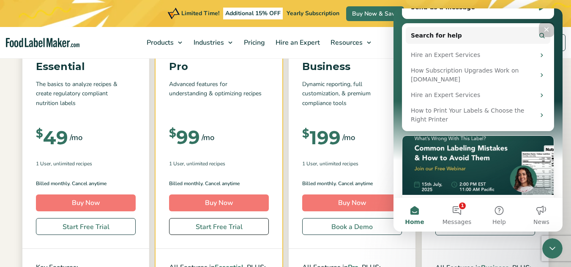
scroll to position [135, 0]
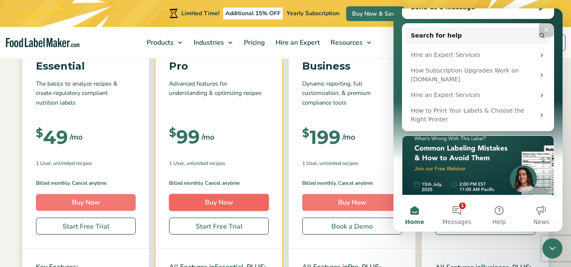
click at [217, 205] on link "Buy Now" at bounding box center [219, 202] width 100 height 17
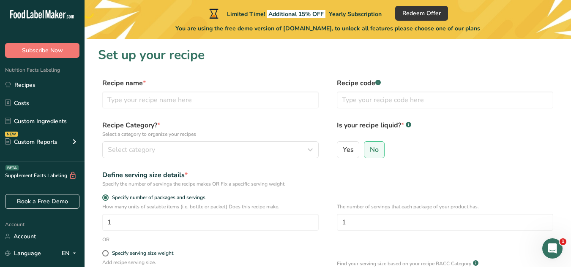
drag, startPoint x: 0, startPoint y: 0, endPoint x: 461, endPoint y: 160, distance: 488.4
click at [461, 160] on div "Yes No" at bounding box center [445, 153] width 216 height 22
